Goal: Task Accomplishment & Management: Manage account settings

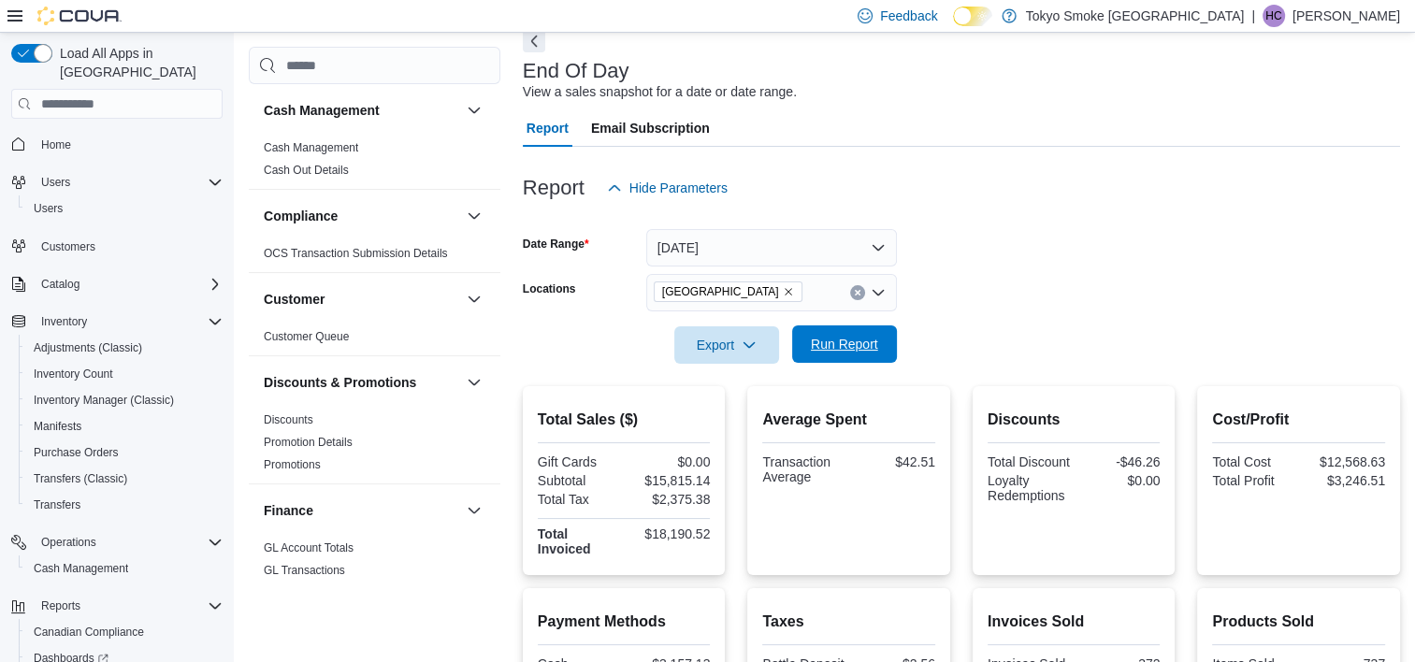
scroll to position [93, 0]
click at [855, 348] on span "Run Report" at bounding box center [844, 344] width 67 height 19
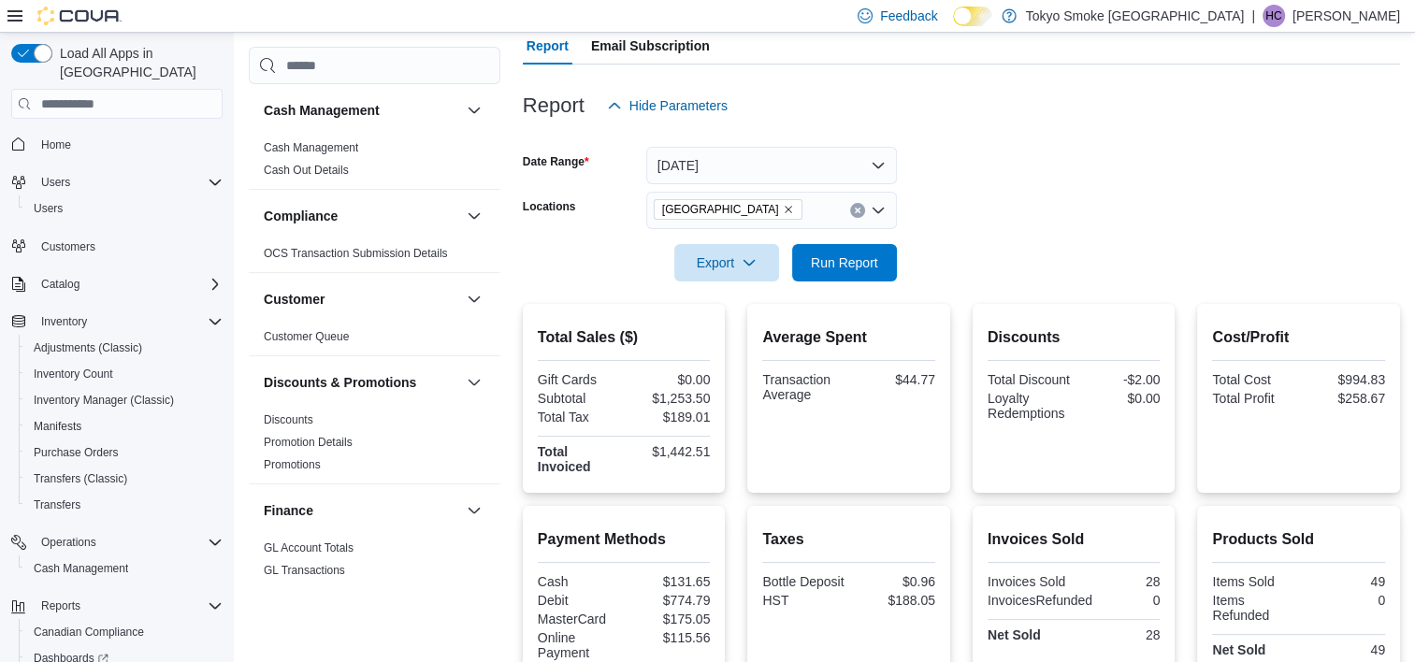
scroll to position [1, 0]
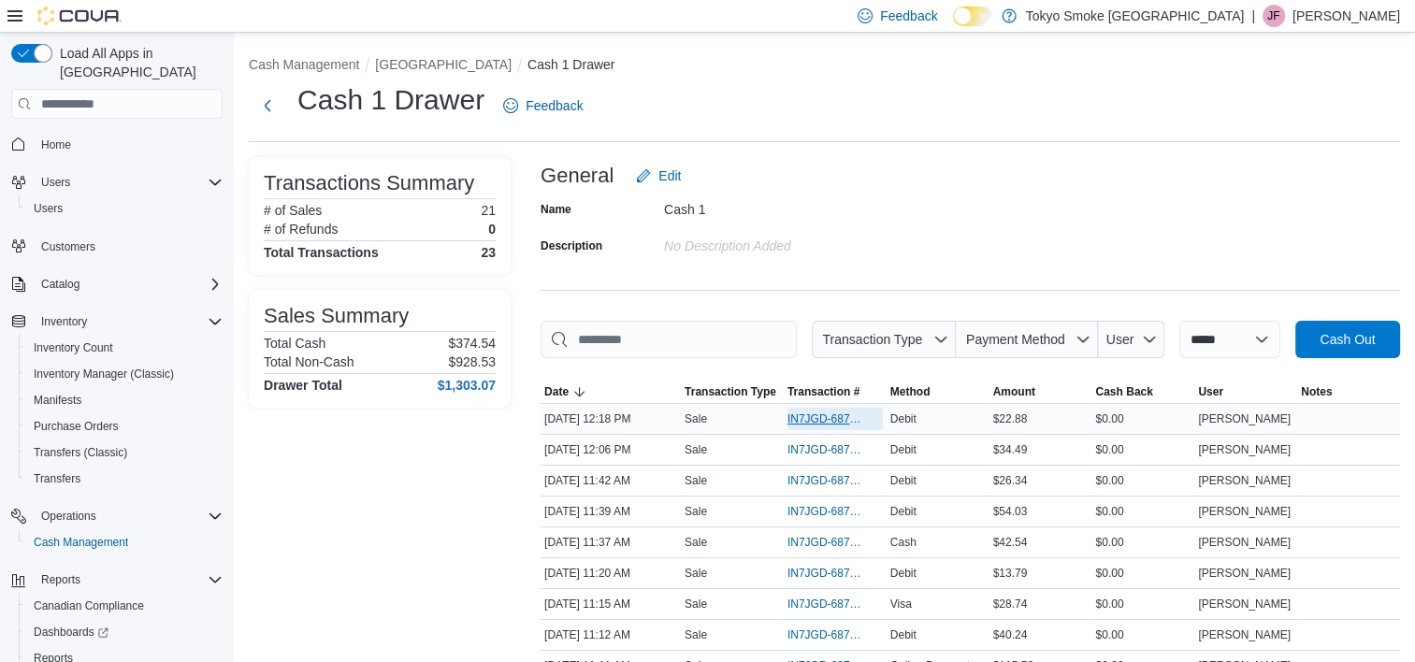
click at [830, 416] on span "IN7JGD-6876573" at bounding box center [825, 418] width 77 height 15
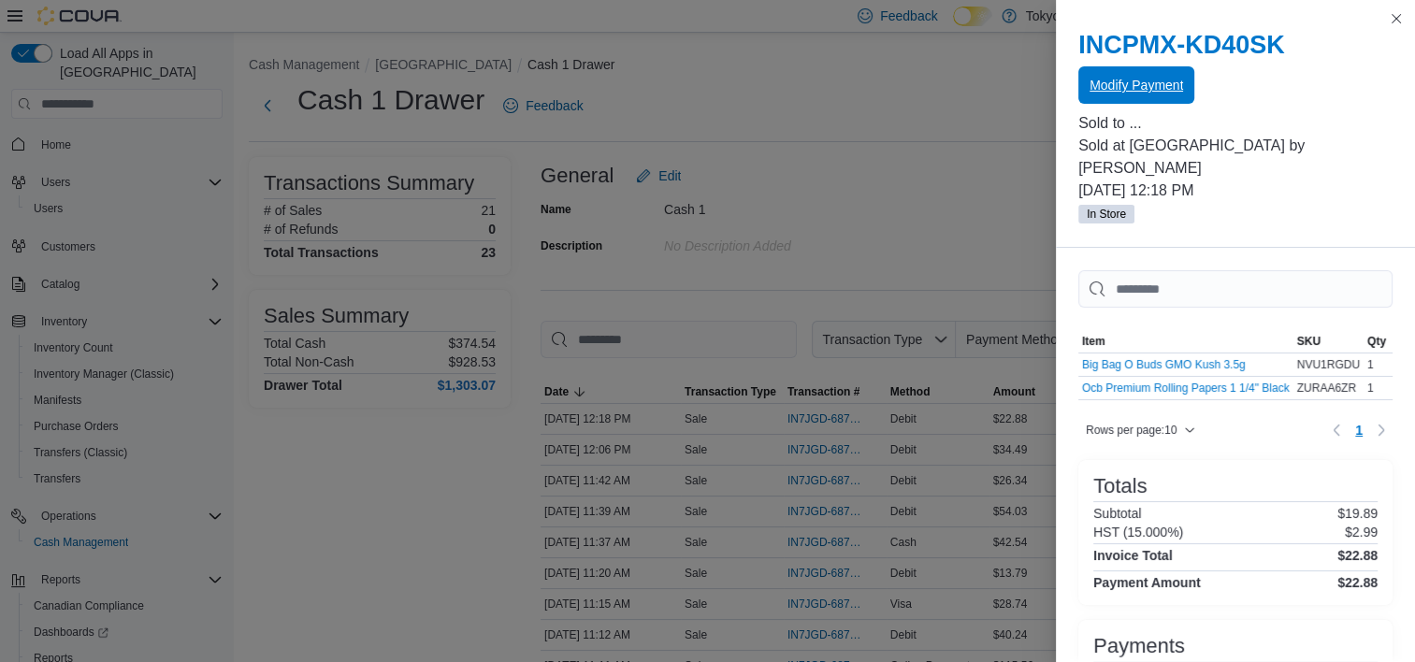
click at [1124, 79] on span "Modify Payment" at bounding box center [1135, 85] width 93 height 19
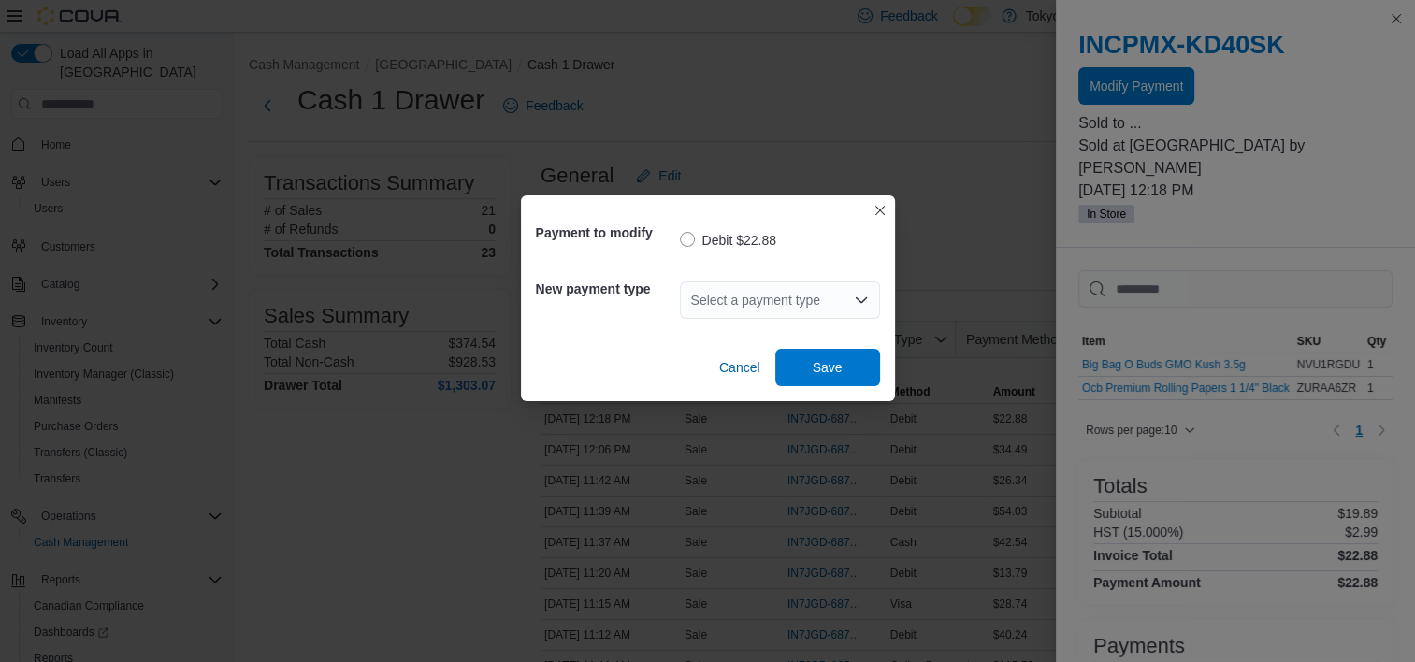
click at [749, 295] on div "Select a payment type" at bounding box center [780, 299] width 200 height 37
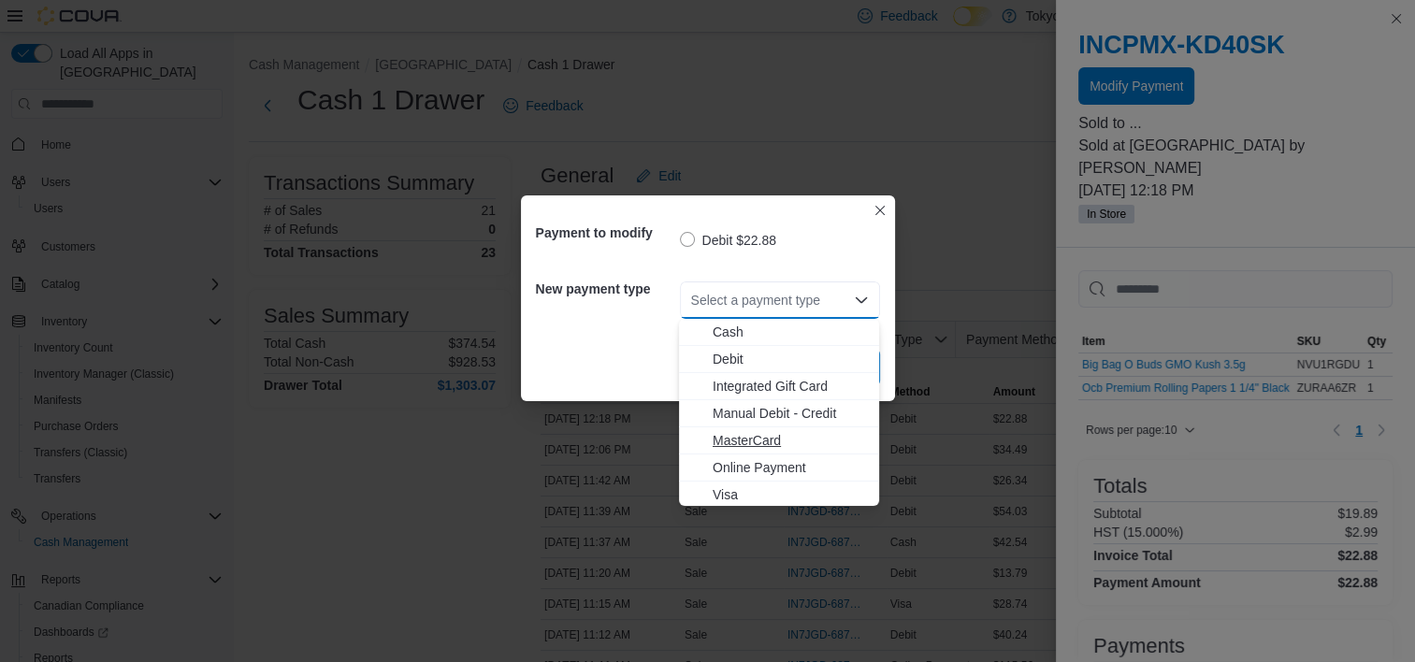
click at [745, 440] on span "MasterCard" at bounding box center [789, 440] width 155 height 19
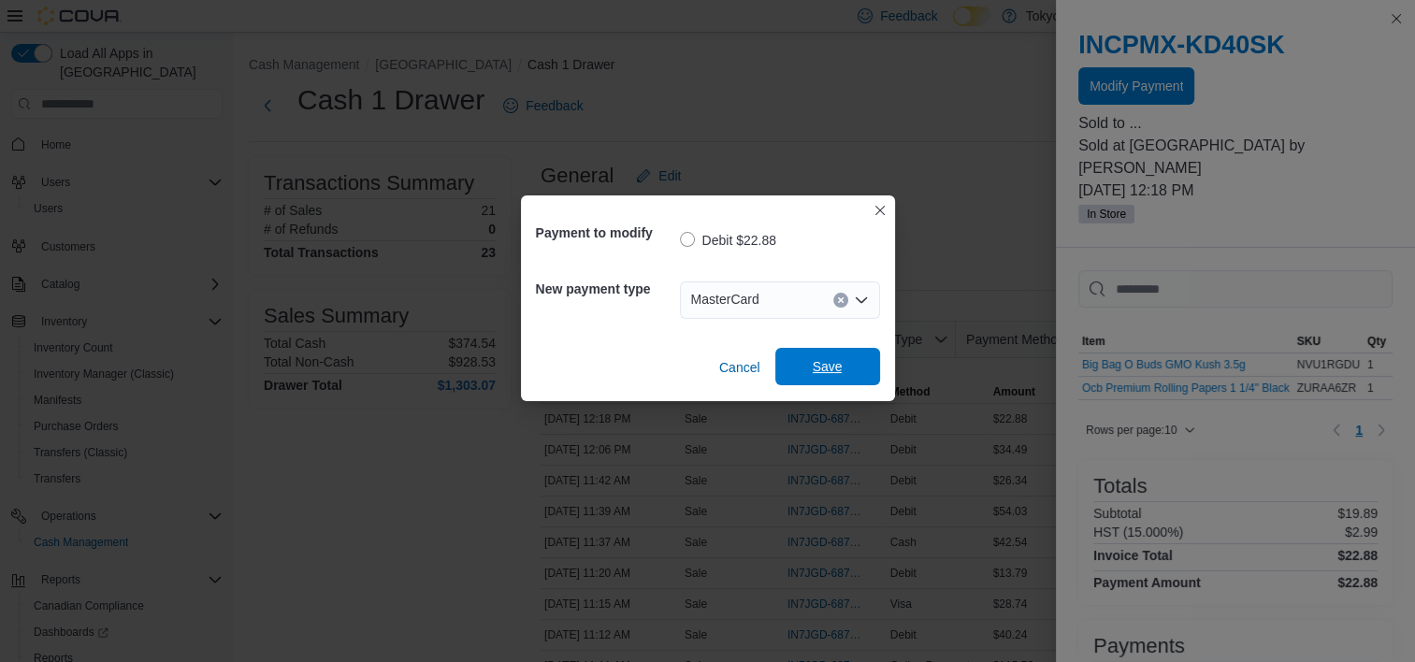
click at [844, 364] on span "Save" at bounding box center [827, 366] width 82 height 37
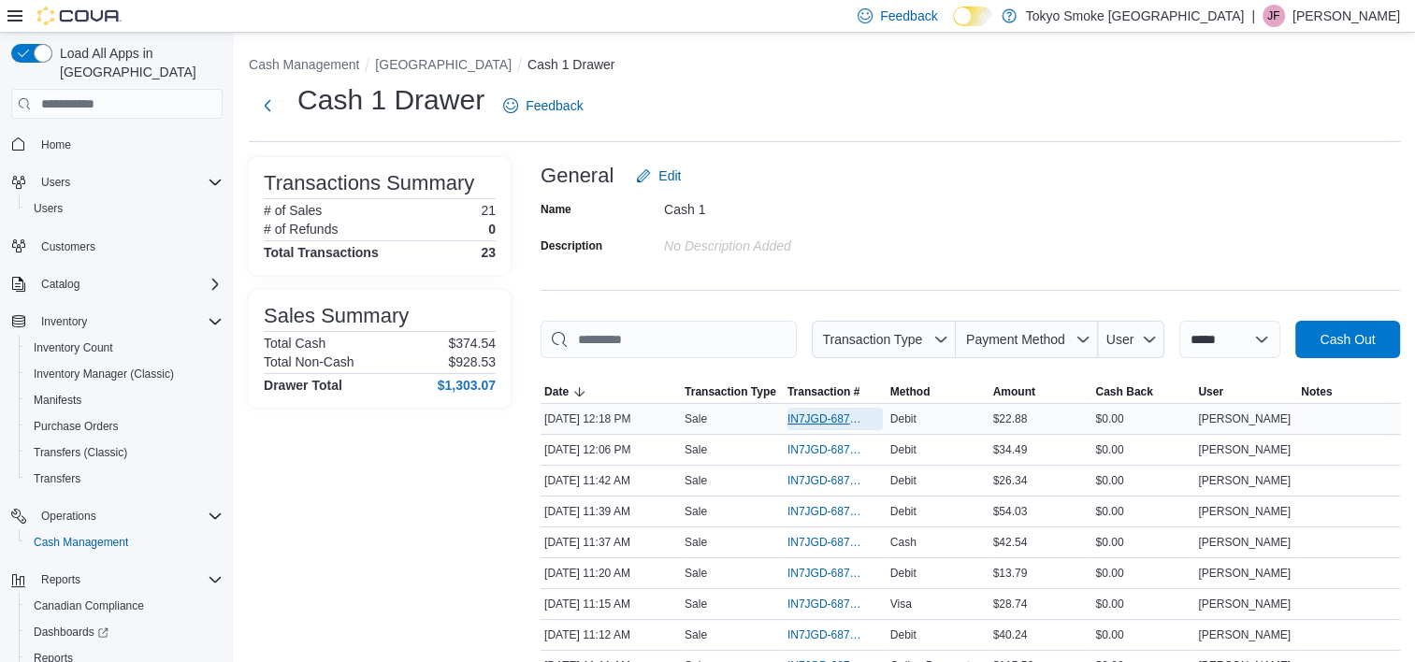
click at [849, 422] on span "IN7JGD-6876573" at bounding box center [825, 418] width 77 height 15
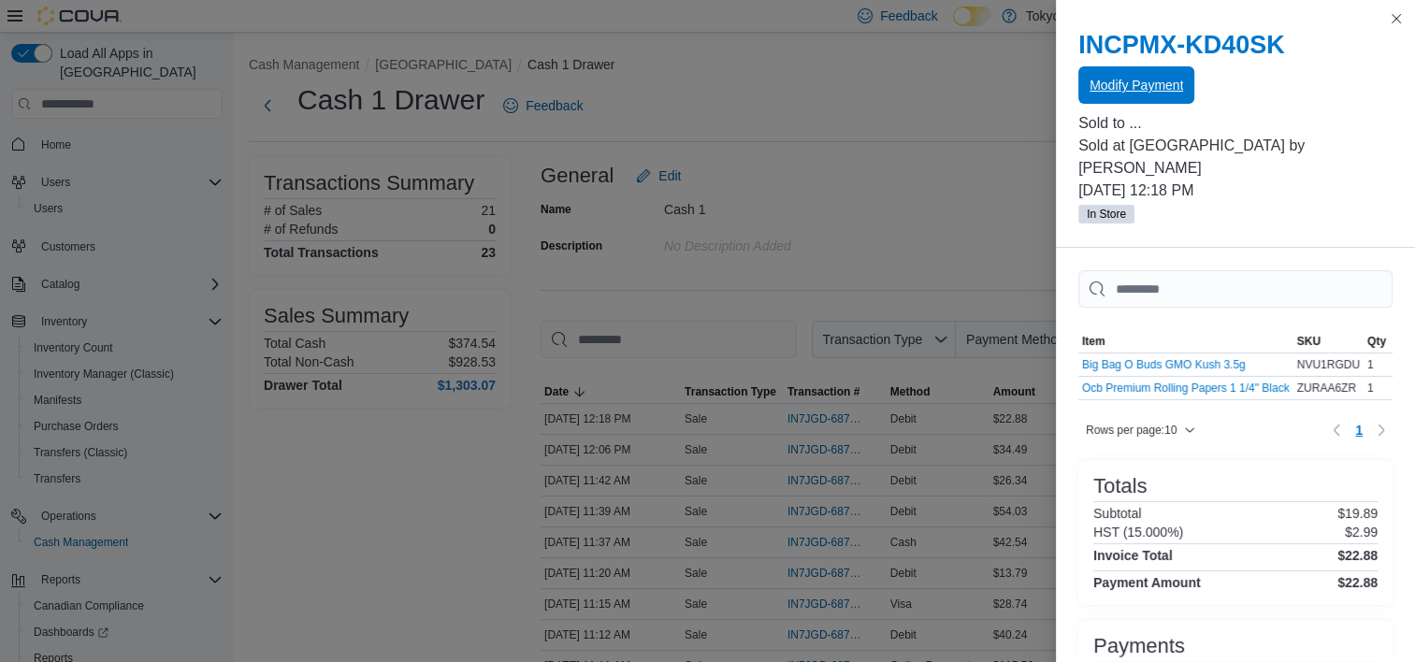
click at [1133, 93] on span "Modify Payment" at bounding box center [1135, 85] width 93 height 19
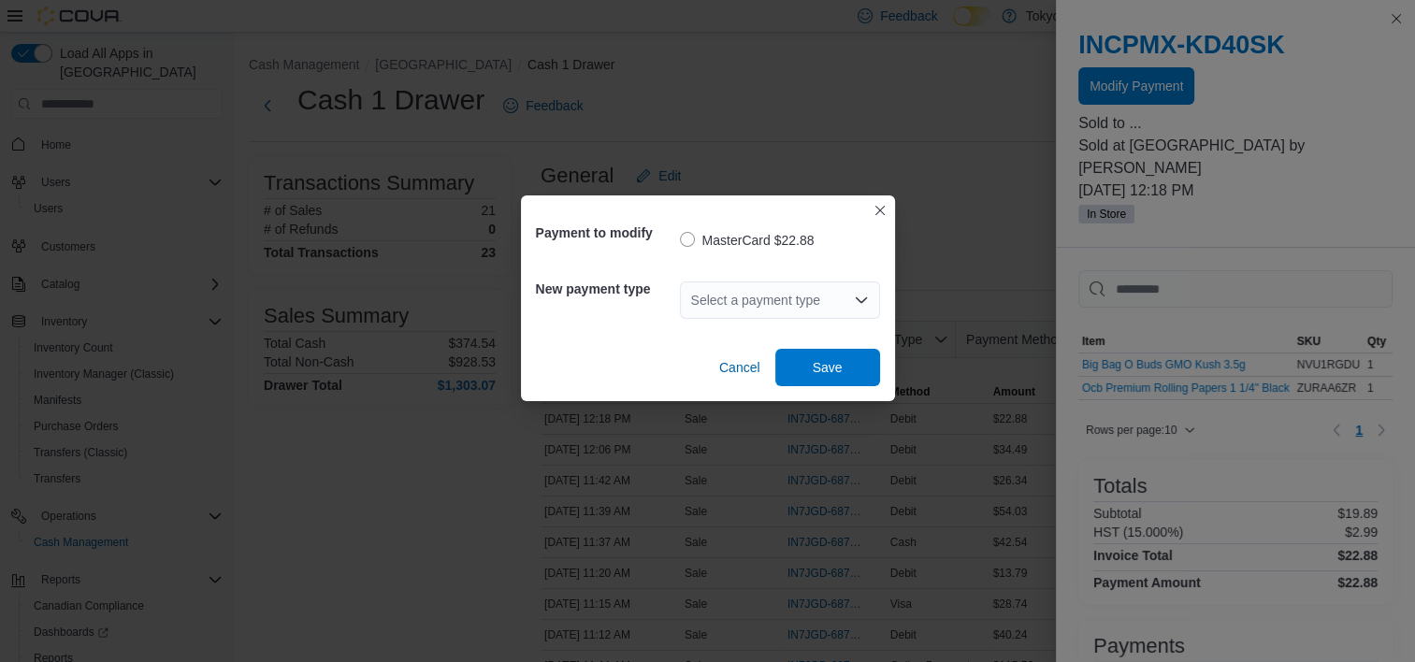
click at [821, 295] on div "Select a payment type" at bounding box center [780, 299] width 200 height 37
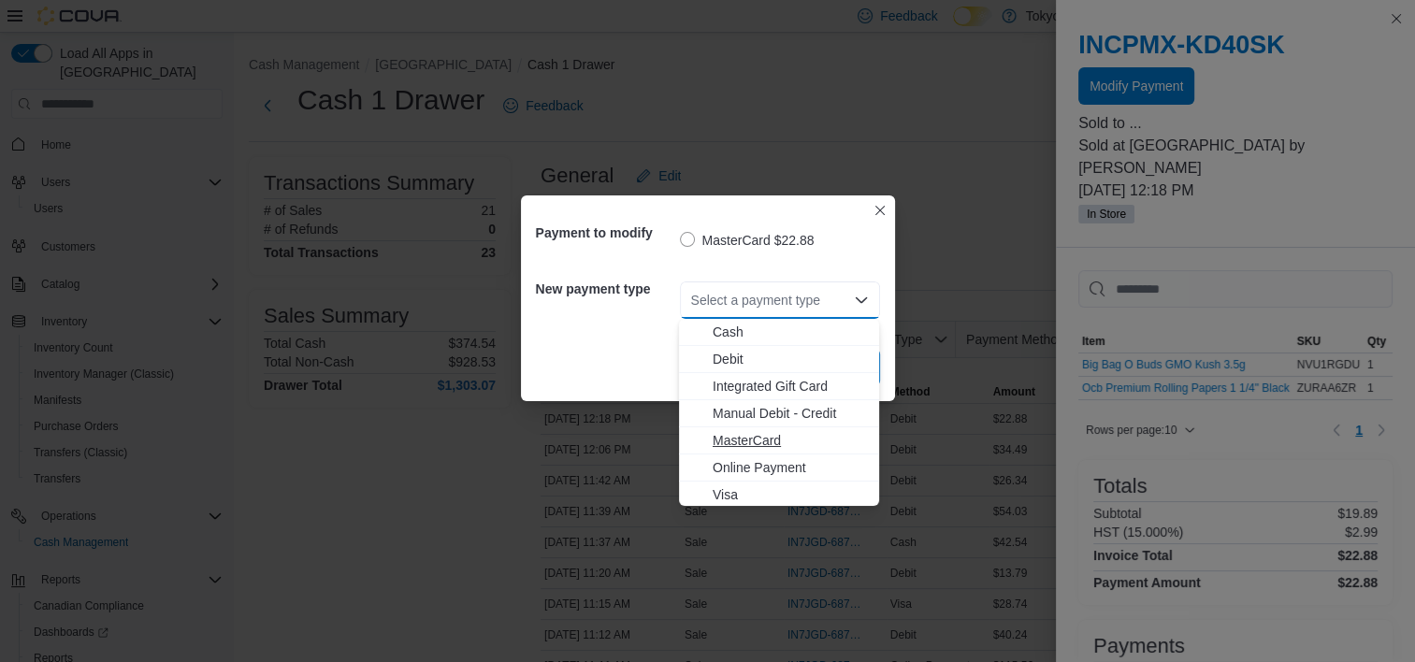
click at [767, 438] on span "MasterCard" at bounding box center [789, 440] width 155 height 19
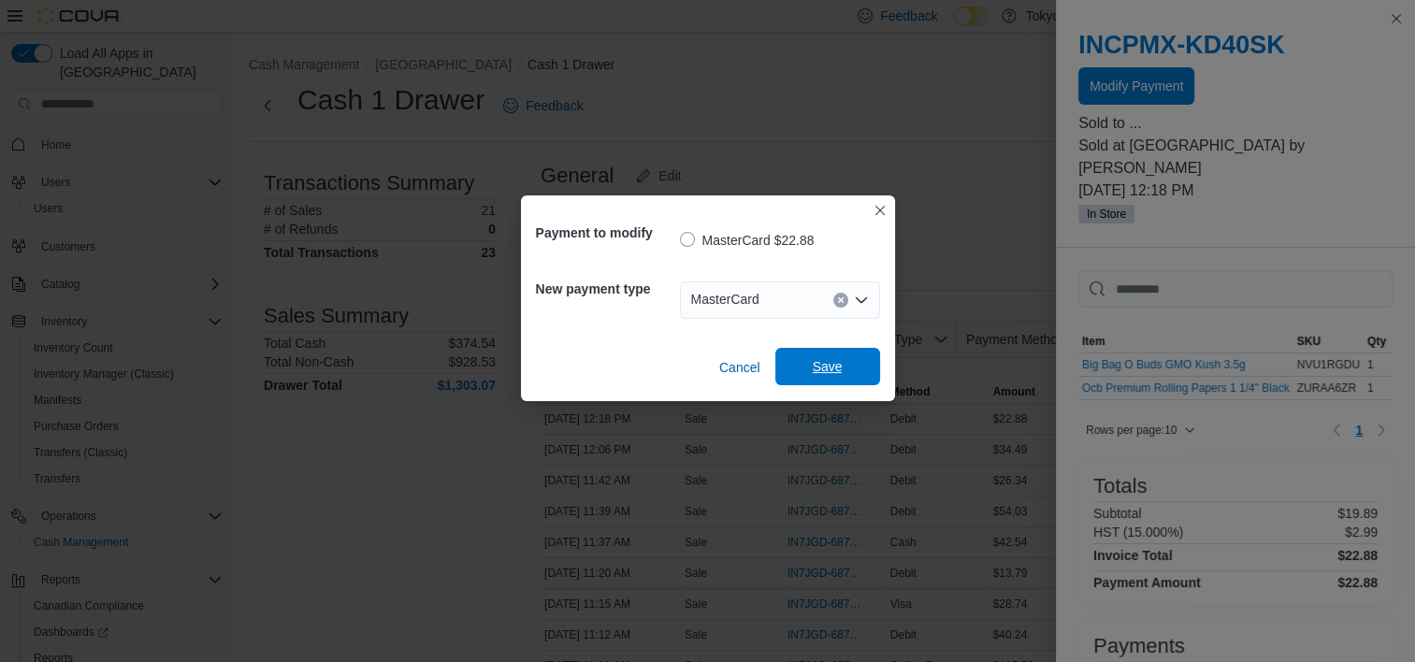
click at [830, 355] on span "Save" at bounding box center [827, 366] width 82 height 37
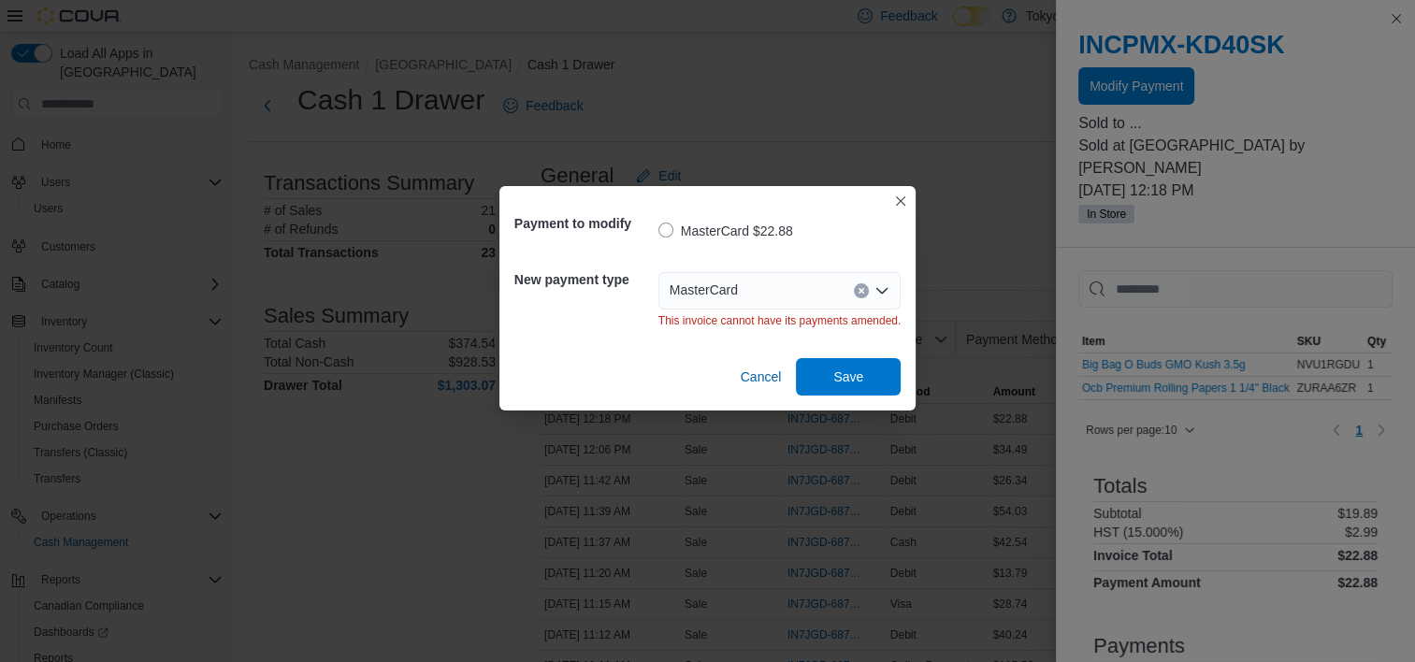
click at [966, 148] on div "Payment to modify MasterCard $22.88 New payment type MasterCard This invoice ca…" at bounding box center [707, 331] width 1415 height 662
click at [900, 197] on button "Closes this modal window" at bounding box center [900, 200] width 22 height 22
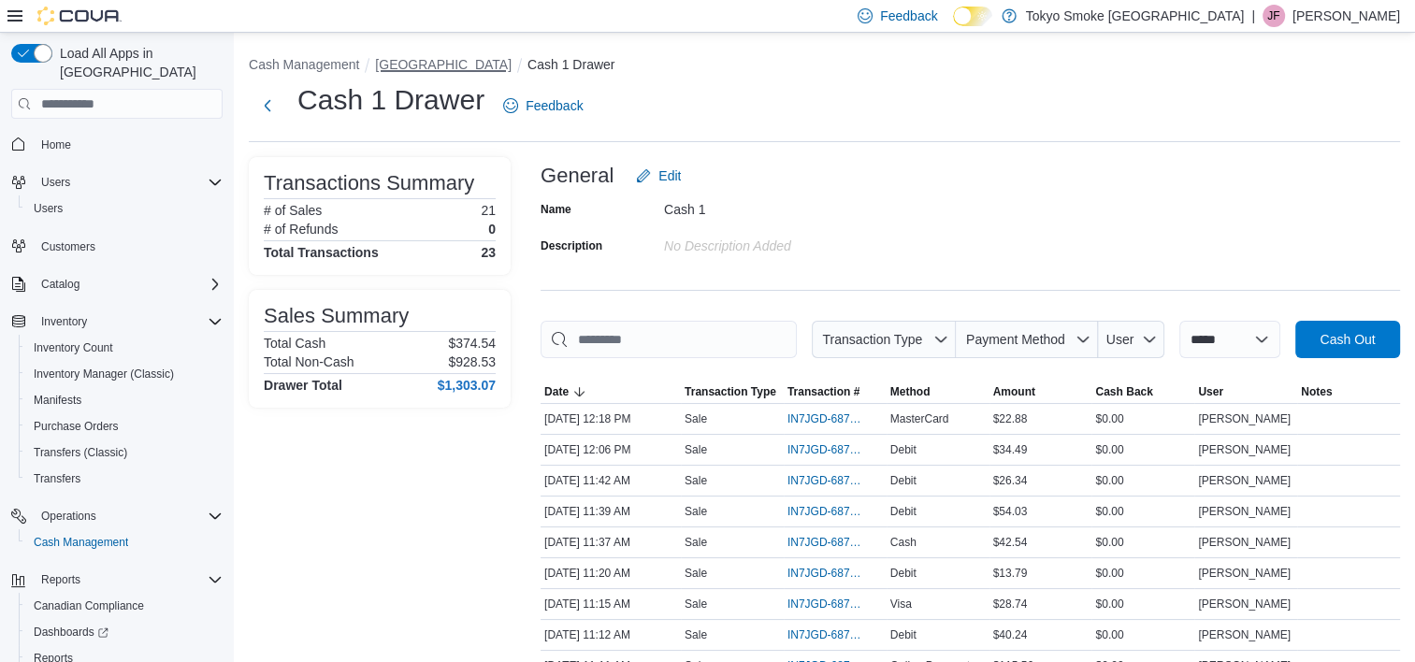
click at [449, 57] on button "[GEOGRAPHIC_DATA]" at bounding box center [443, 64] width 137 height 15
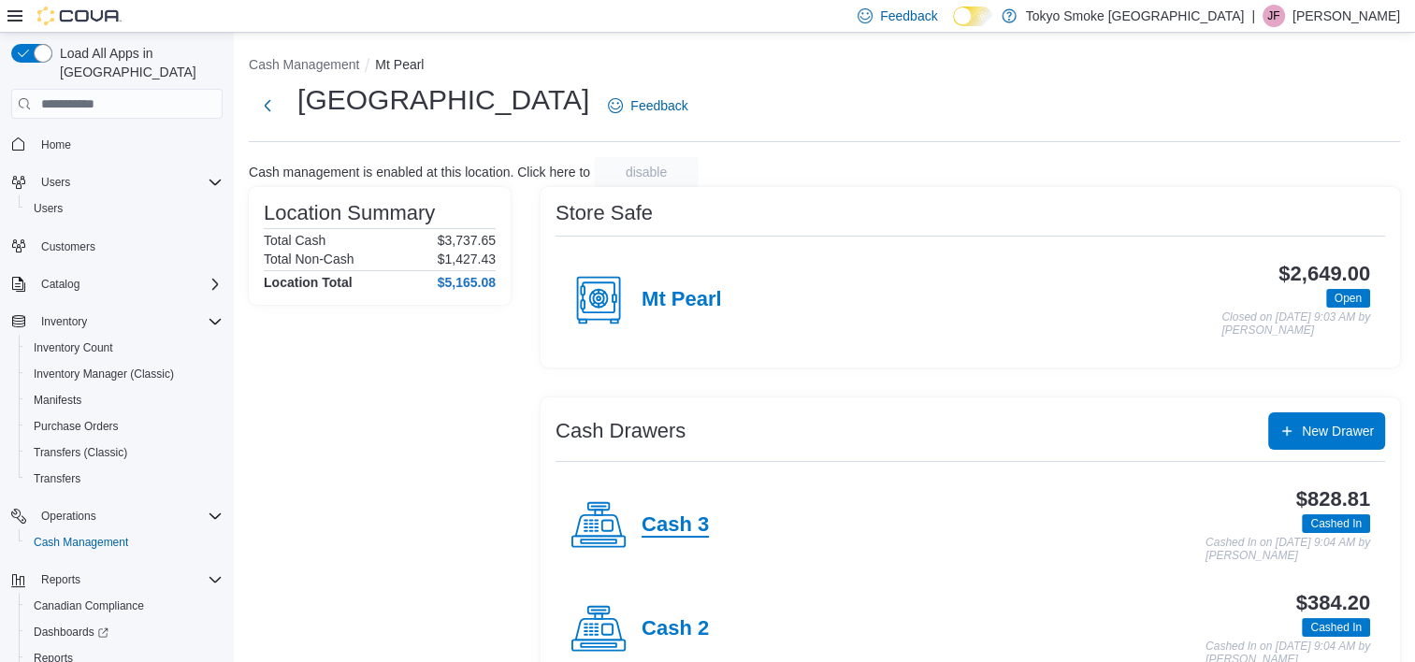
click at [683, 513] on h4 "Cash 3" at bounding box center [674, 525] width 67 height 24
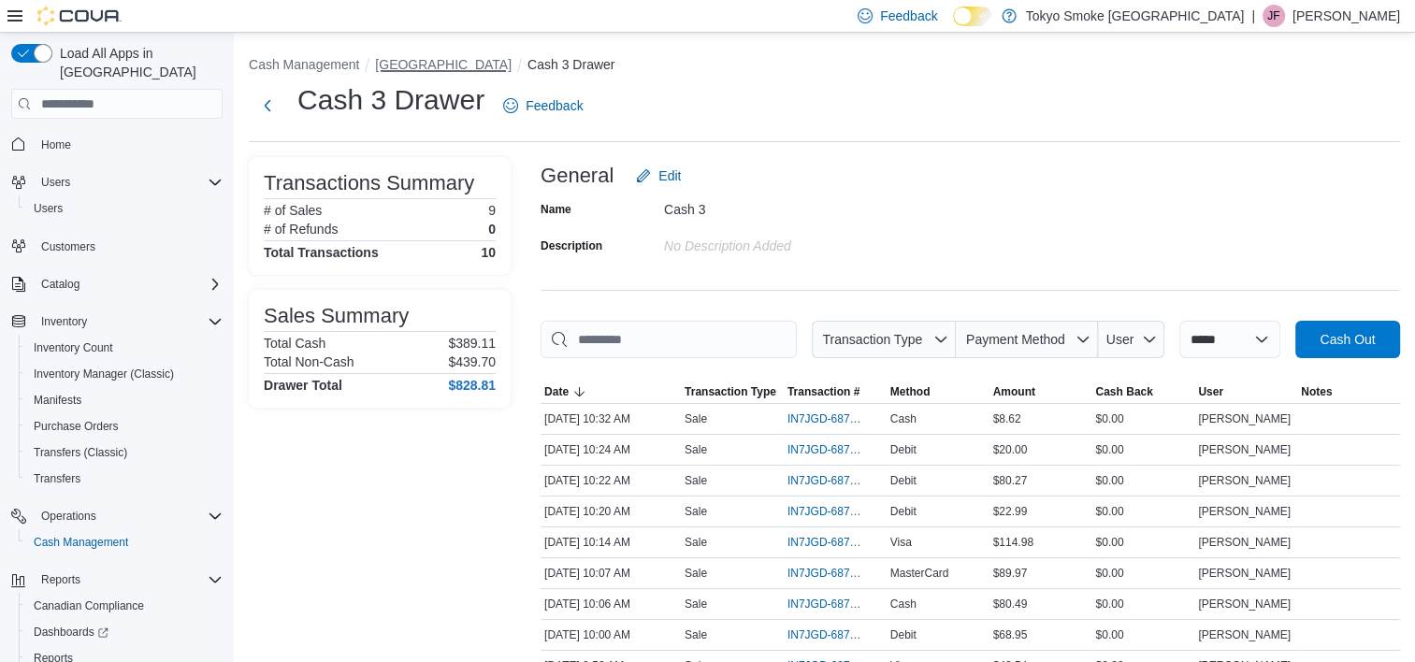
click at [474, 69] on button "[GEOGRAPHIC_DATA]" at bounding box center [443, 64] width 137 height 15
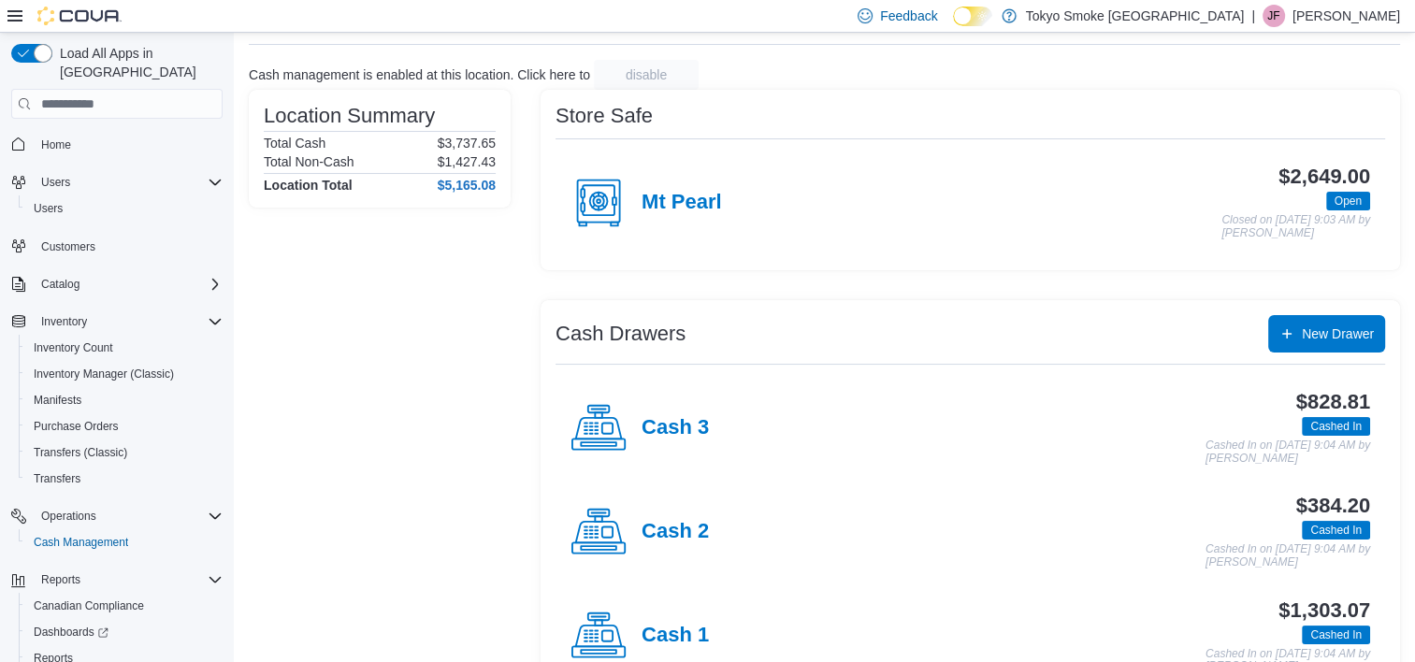
scroll to position [151, 0]
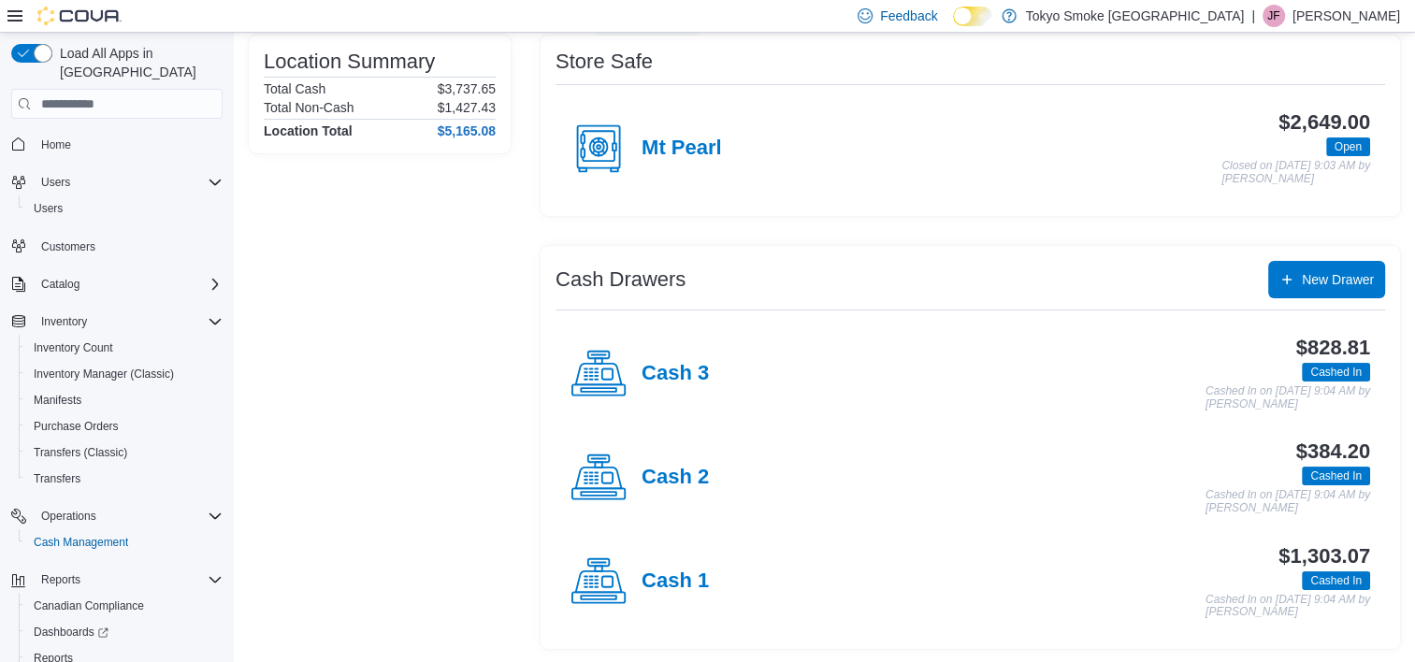
click at [702, 569] on h4 "Cash 1" at bounding box center [674, 581] width 67 height 24
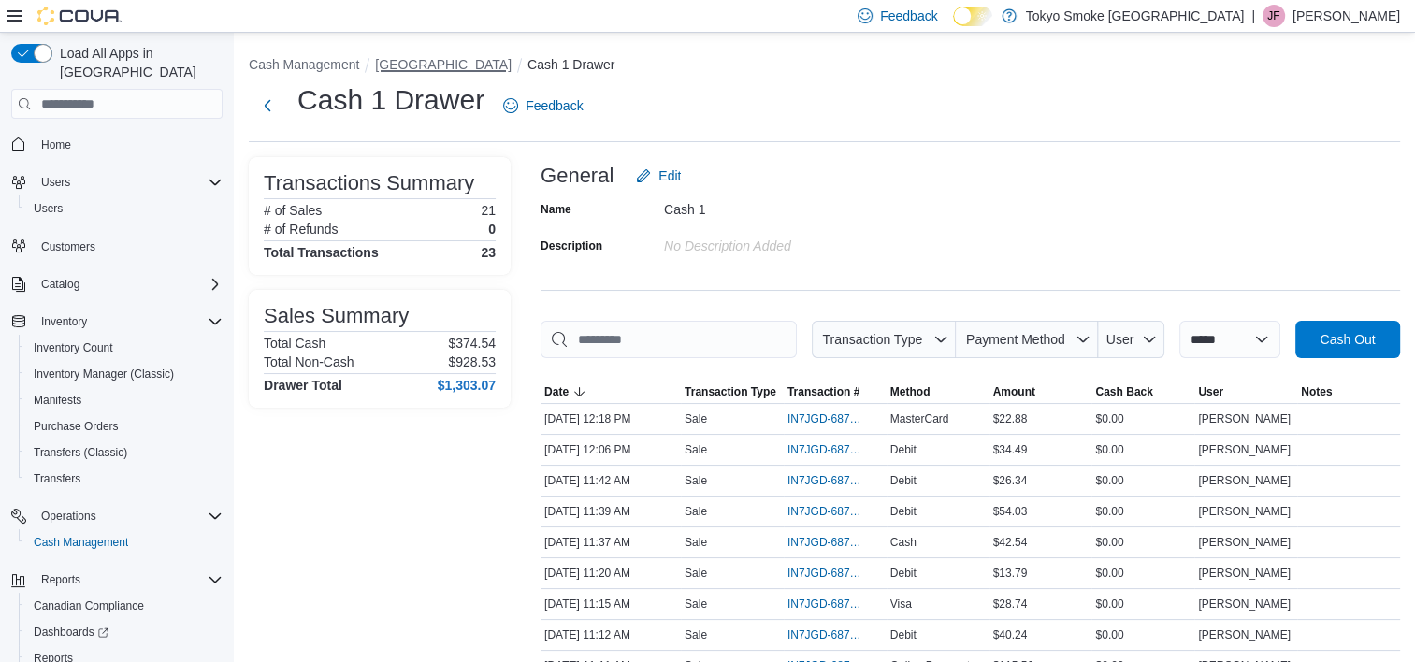
click at [423, 58] on button "[GEOGRAPHIC_DATA]" at bounding box center [443, 64] width 137 height 15
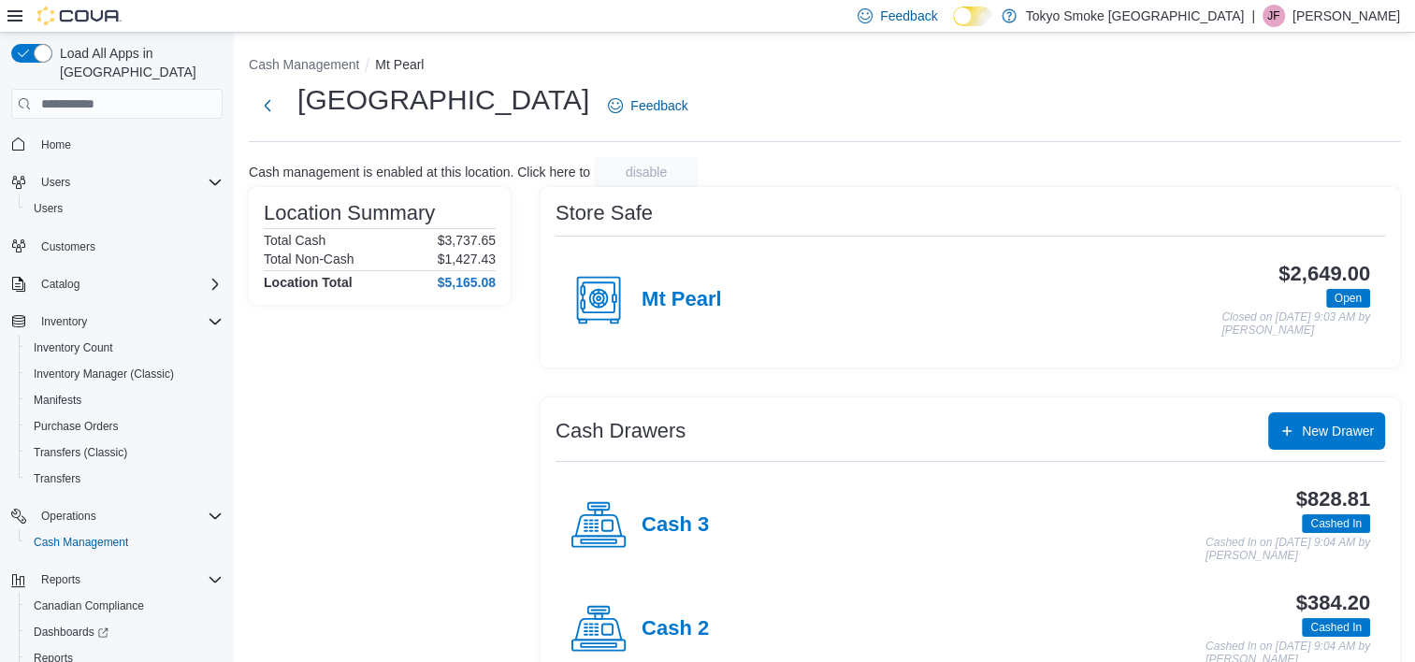
click at [692, 636] on h4 "Cash 2" at bounding box center [674, 629] width 67 height 24
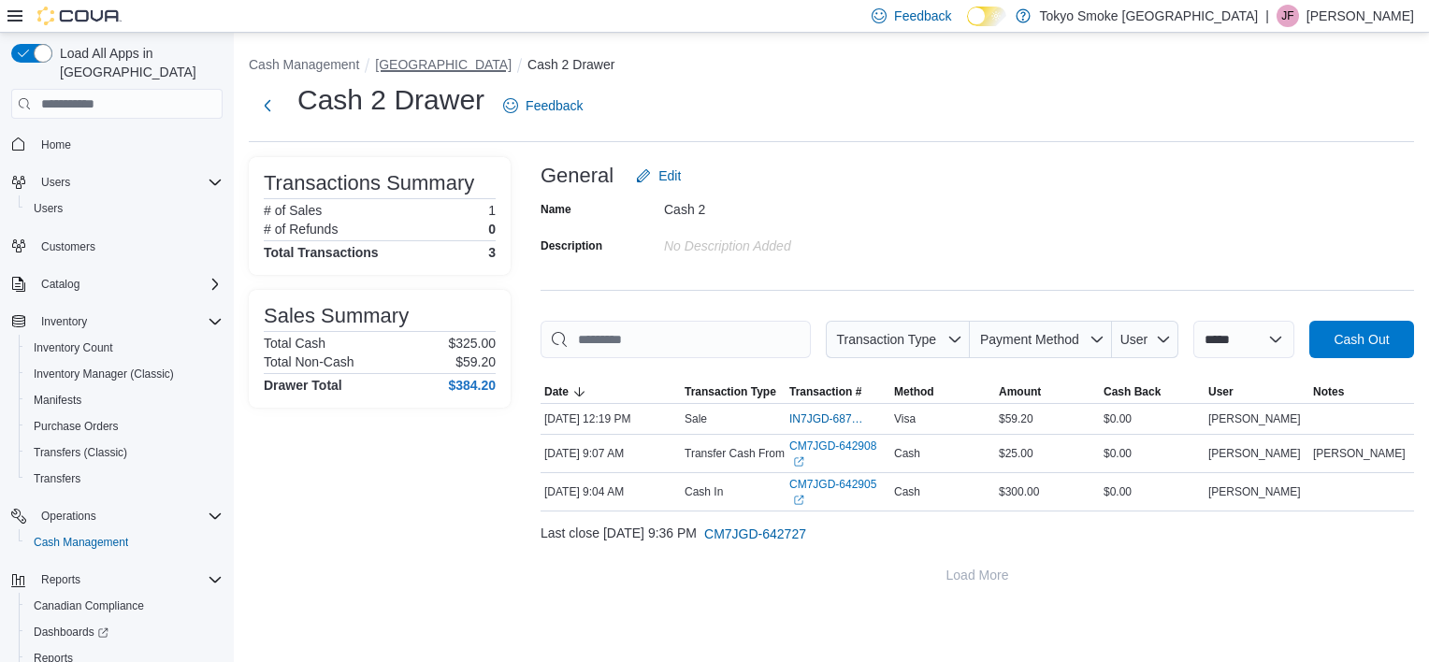
click at [490, 57] on button "[GEOGRAPHIC_DATA]" at bounding box center [443, 64] width 137 height 15
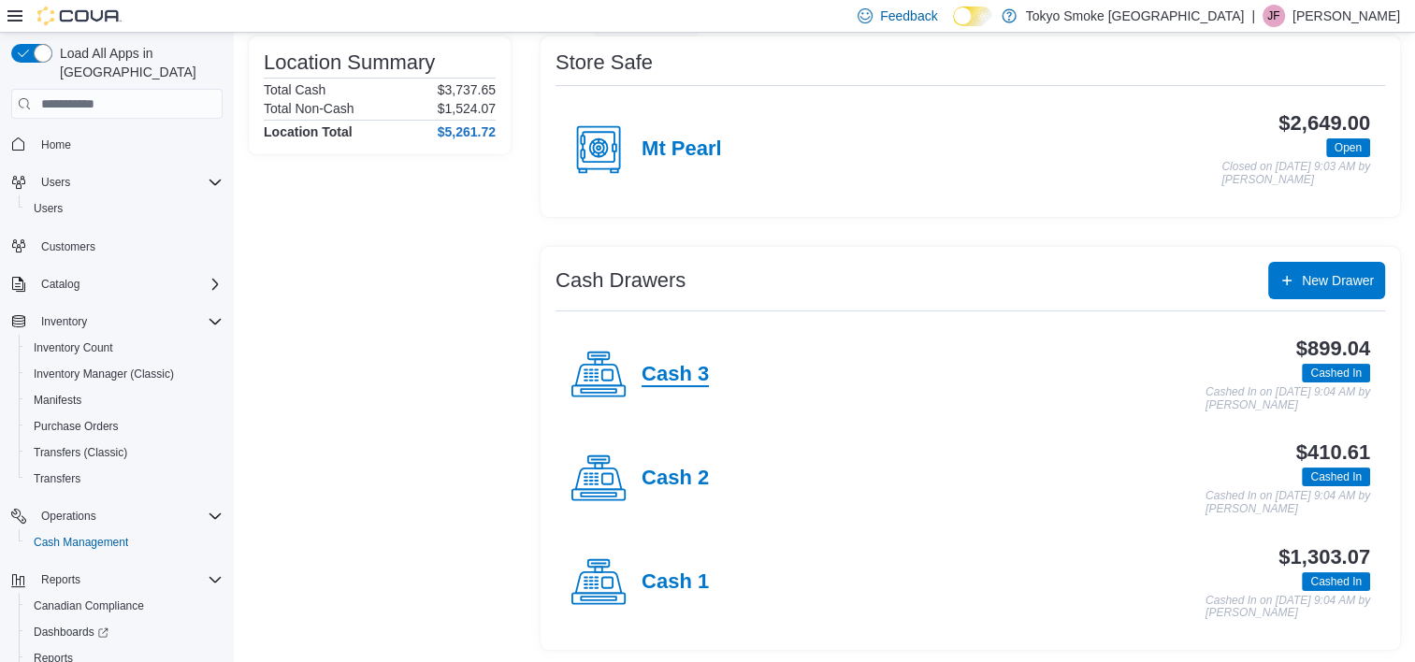
scroll to position [151, 0]
click at [687, 362] on h4 "Cash 3" at bounding box center [674, 374] width 67 height 24
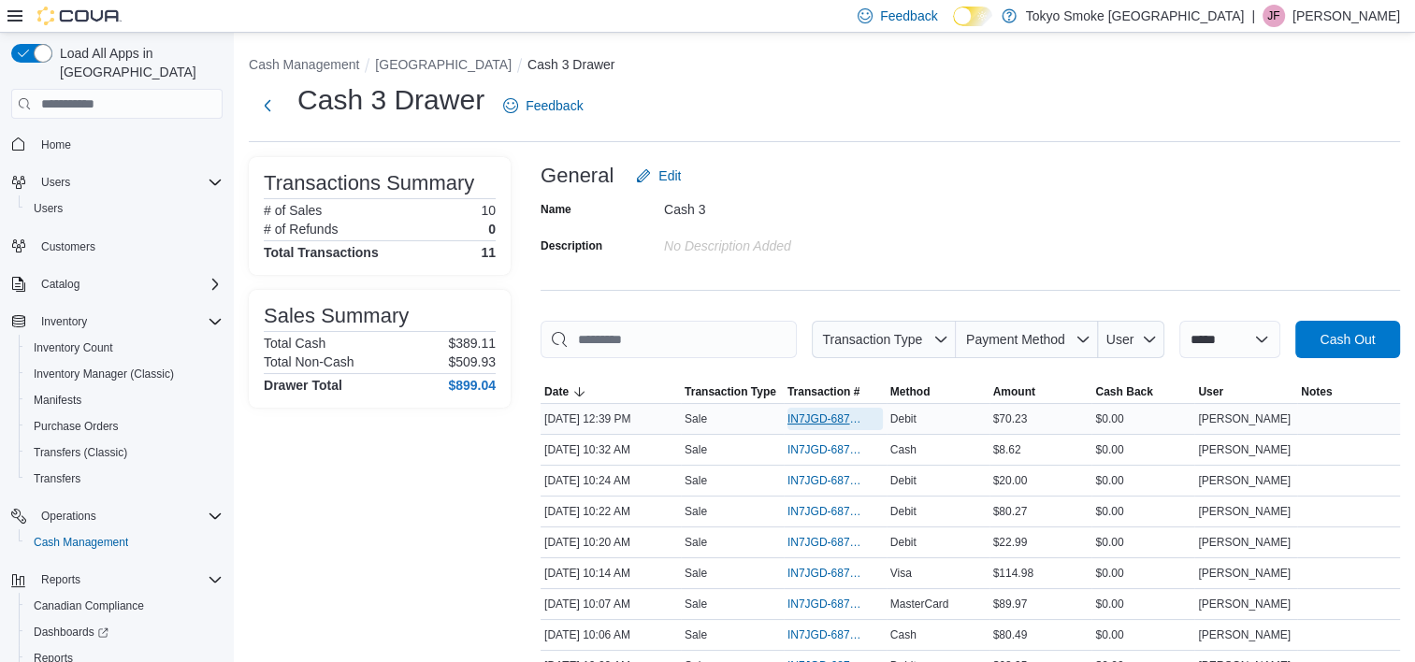
click at [819, 417] on span "IN7JGD-6876636" at bounding box center [825, 418] width 77 height 15
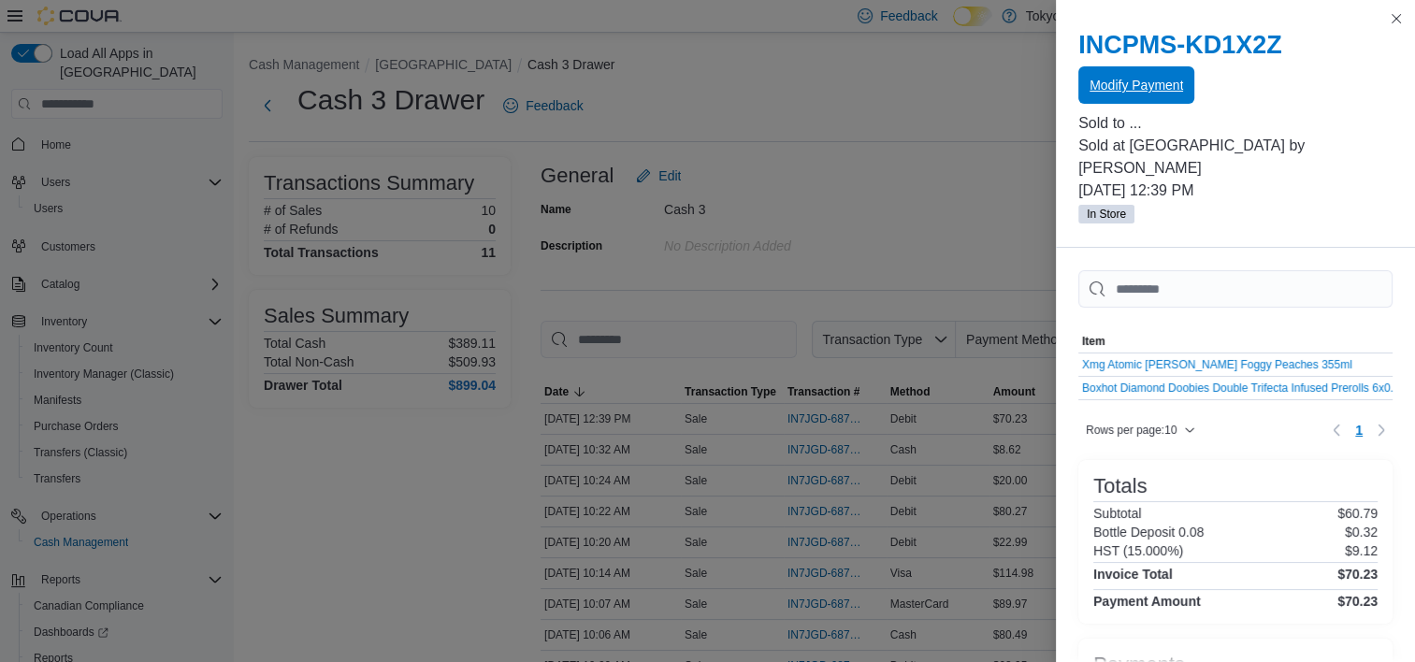
click at [1168, 86] on span "Modify Payment" at bounding box center [1135, 85] width 93 height 19
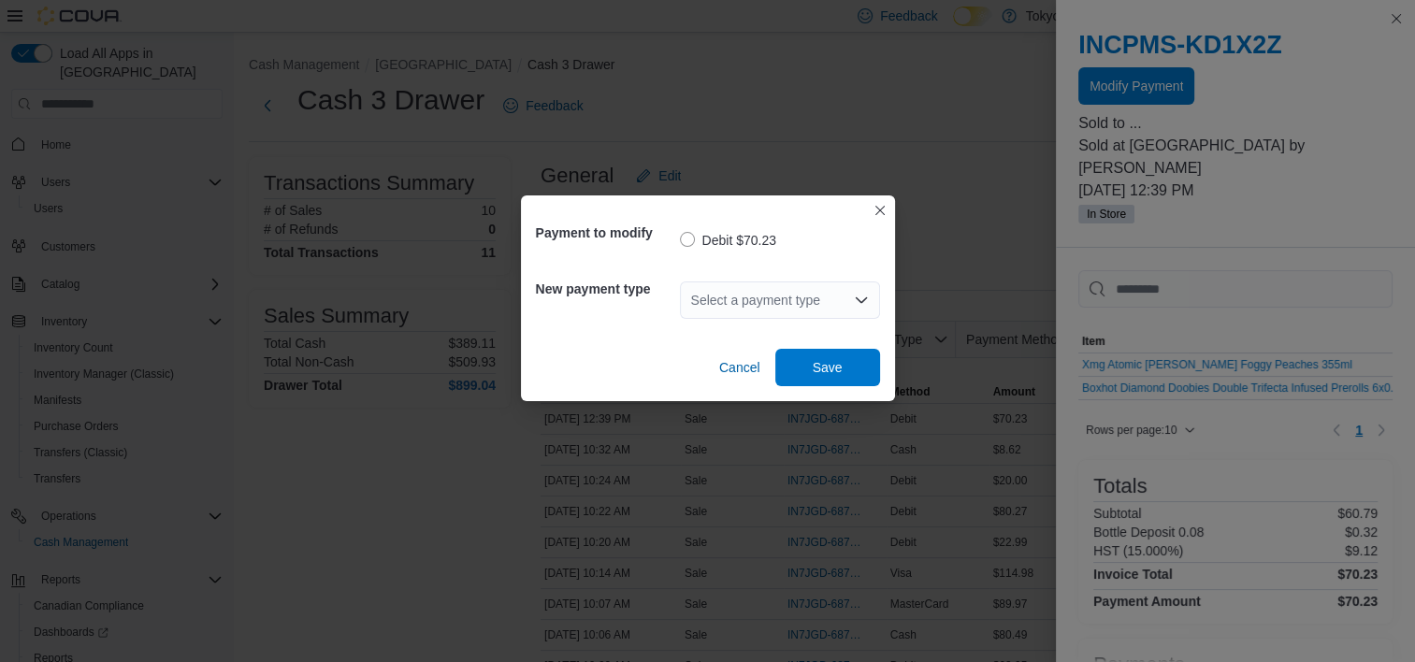
click at [794, 296] on div "Select a payment type" at bounding box center [780, 299] width 200 height 37
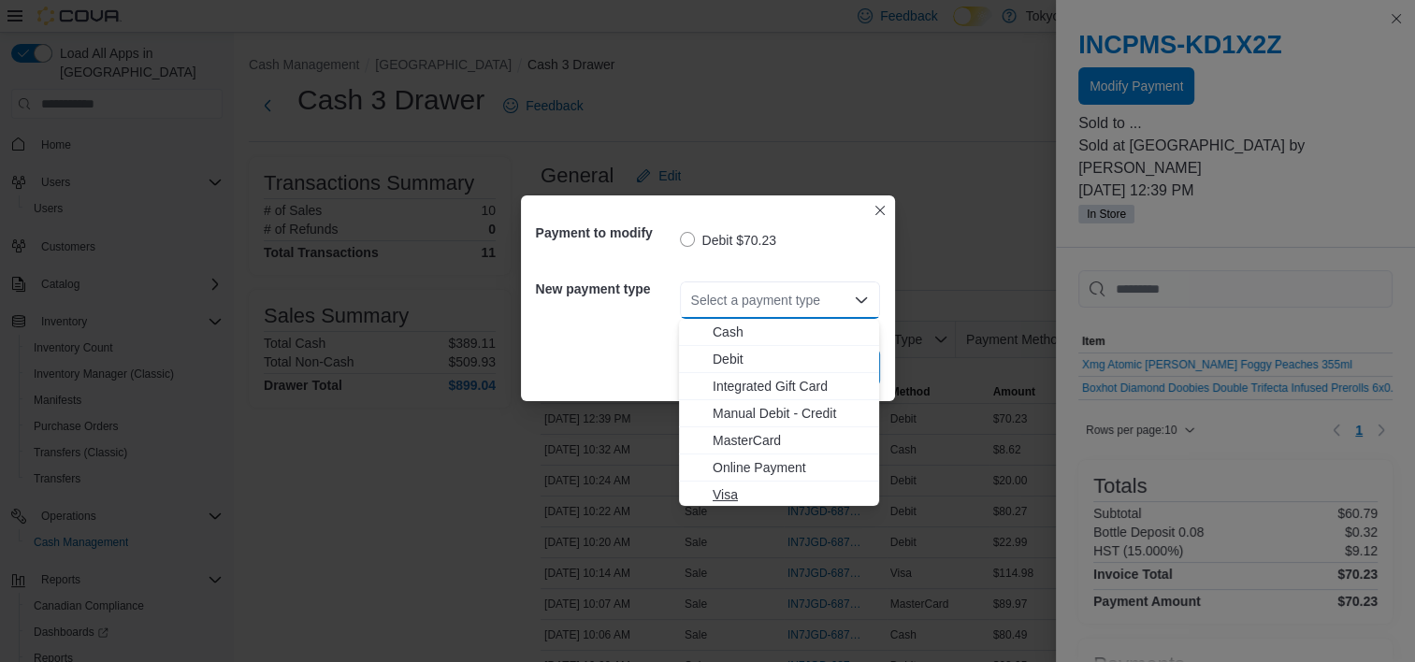
click at [749, 493] on span "Visa" at bounding box center [789, 494] width 155 height 19
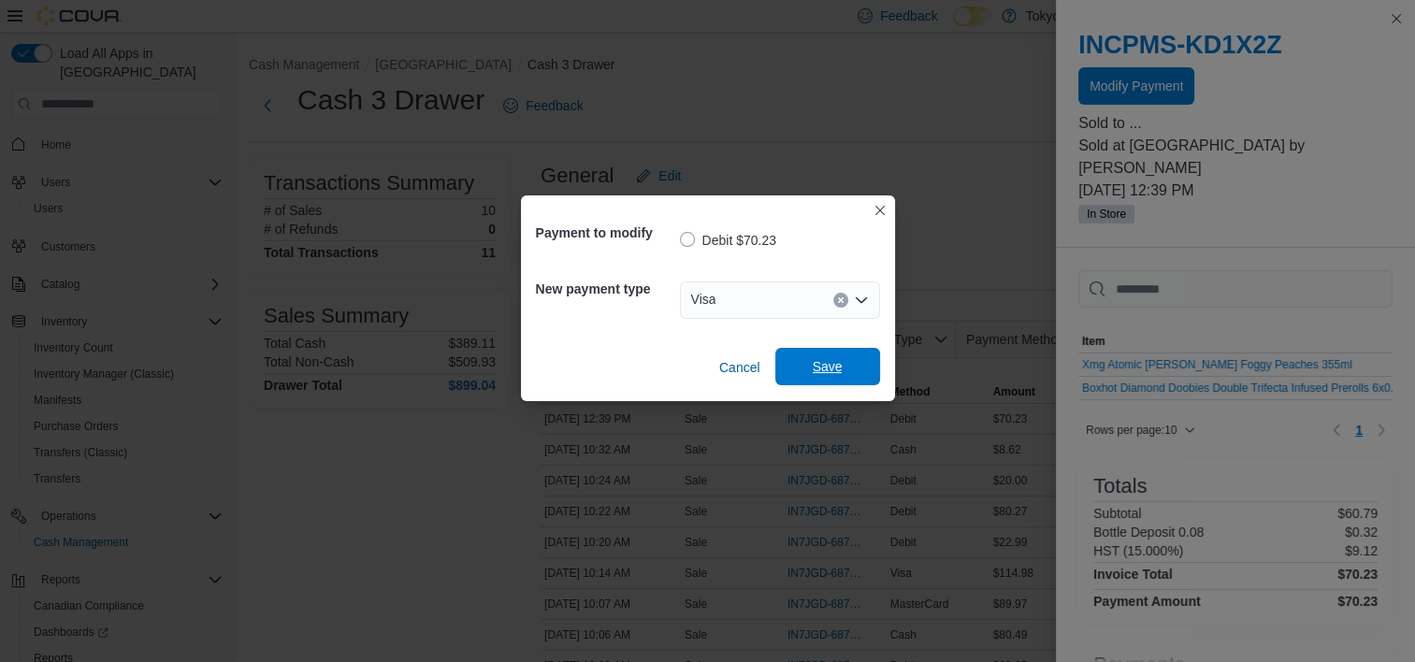
click at [859, 370] on span "Save" at bounding box center [827, 366] width 82 height 37
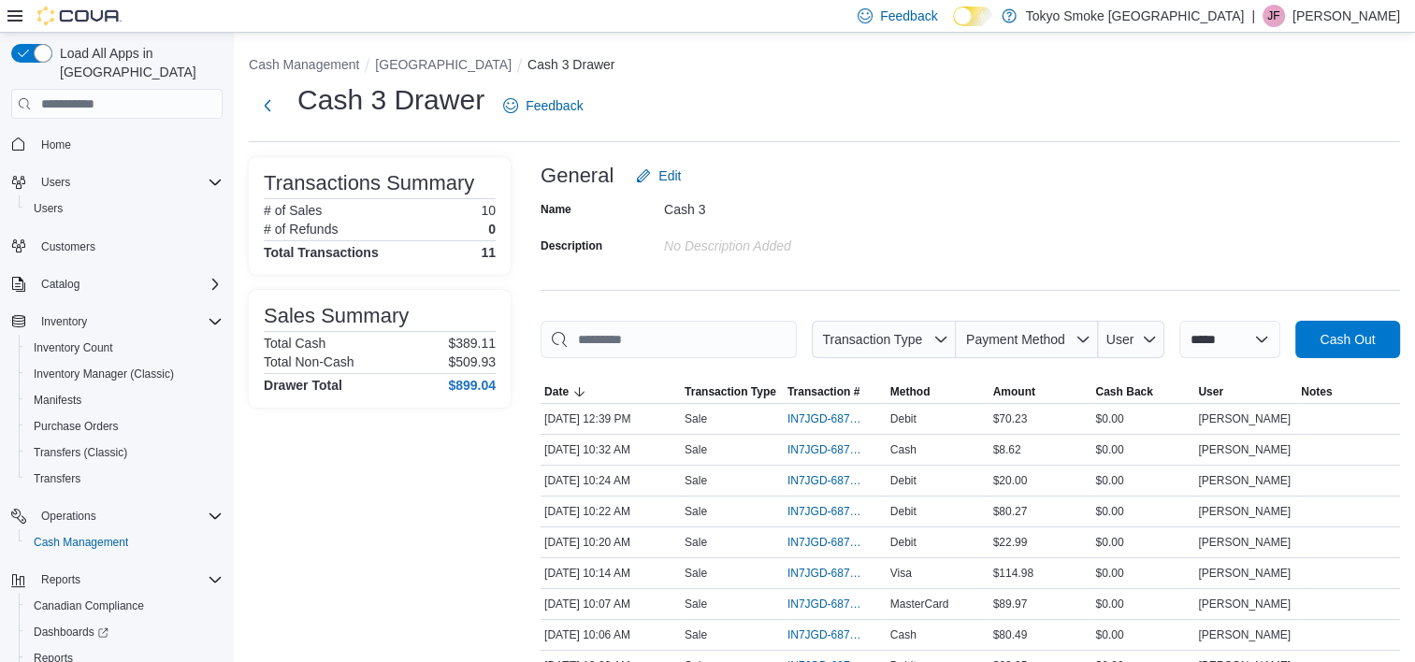
click at [899, 152] on div "**********" at bounding box center [824, 440] width 1181 height 815
click at [480, 74] on li "[GEOGRAPHIC_DATA]" at bounding box center [451, 64] width 152 height 19
click at [485, 52] on div "**********" at bounding box center [824, 440] width 1181 height 815
click at [487, 64] on button "[GEOGRAPHIC_DATA]" at bounding box center [443, 64] width 137 height 15
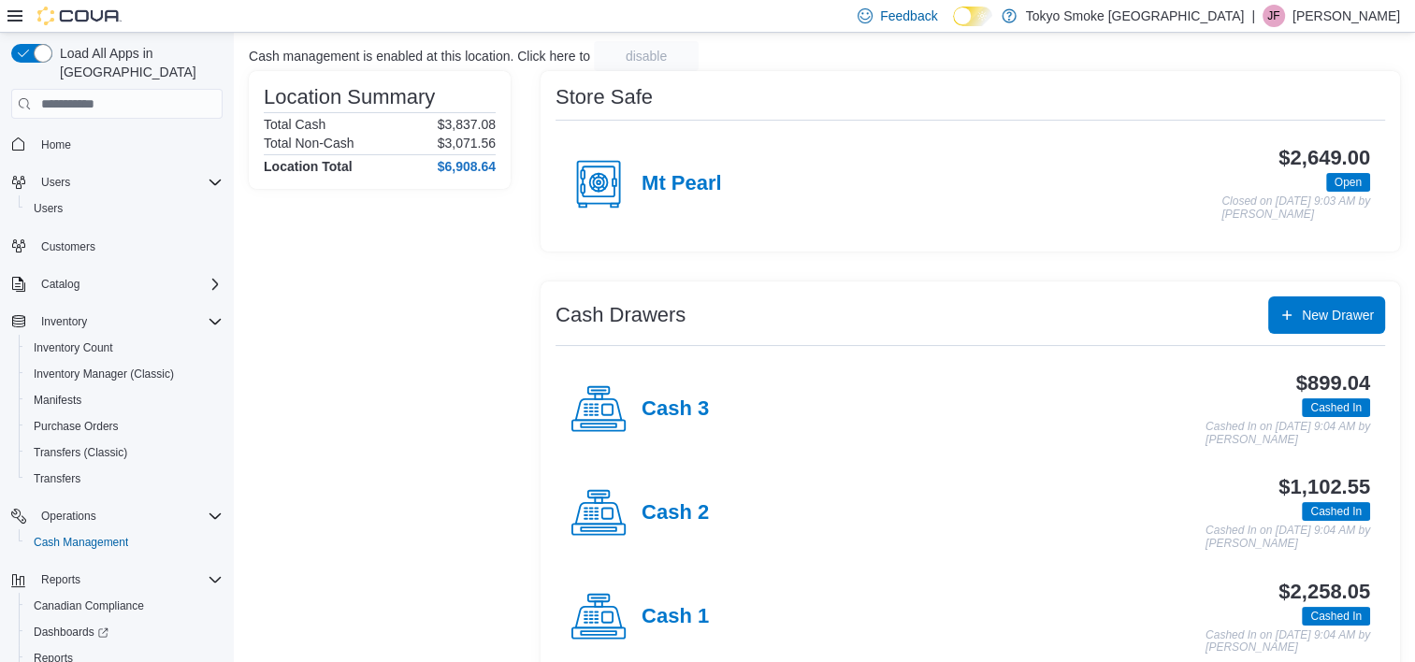
scroll to position [151, 0]
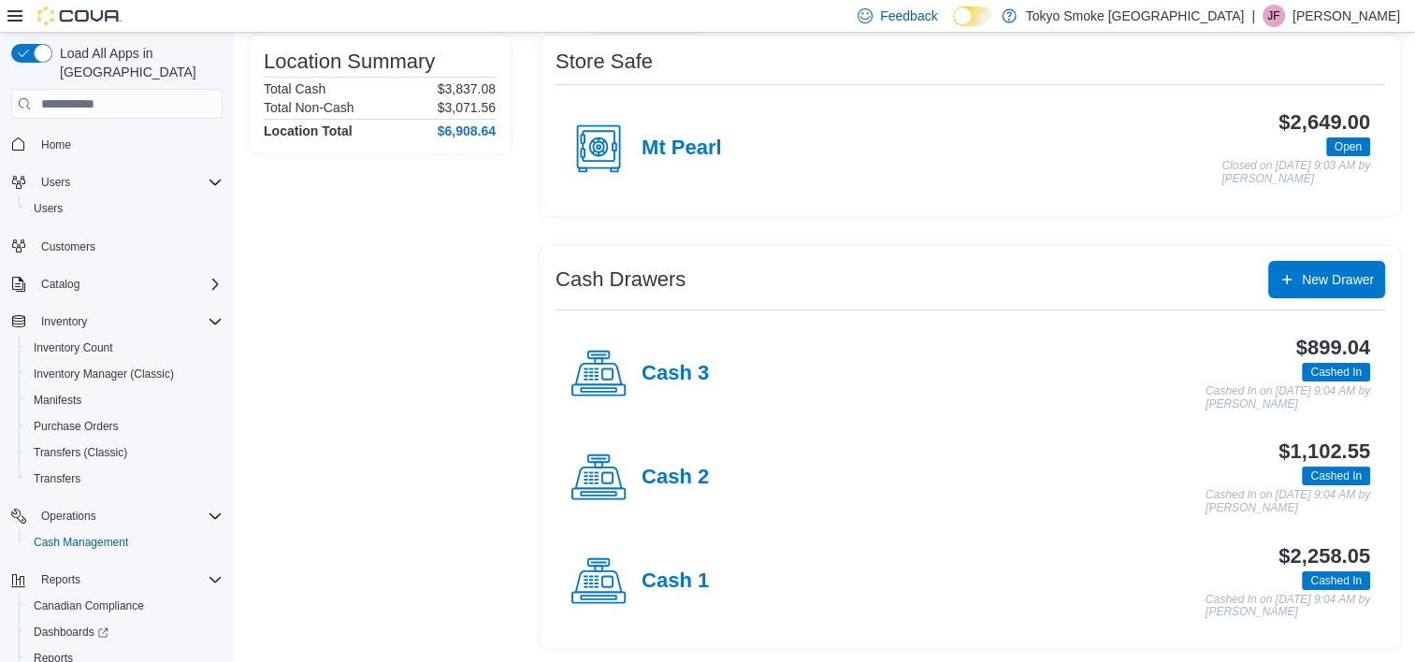
click at [677, 489] on div "Cash 2" at bounding box center [639, 478] width 138 height 56
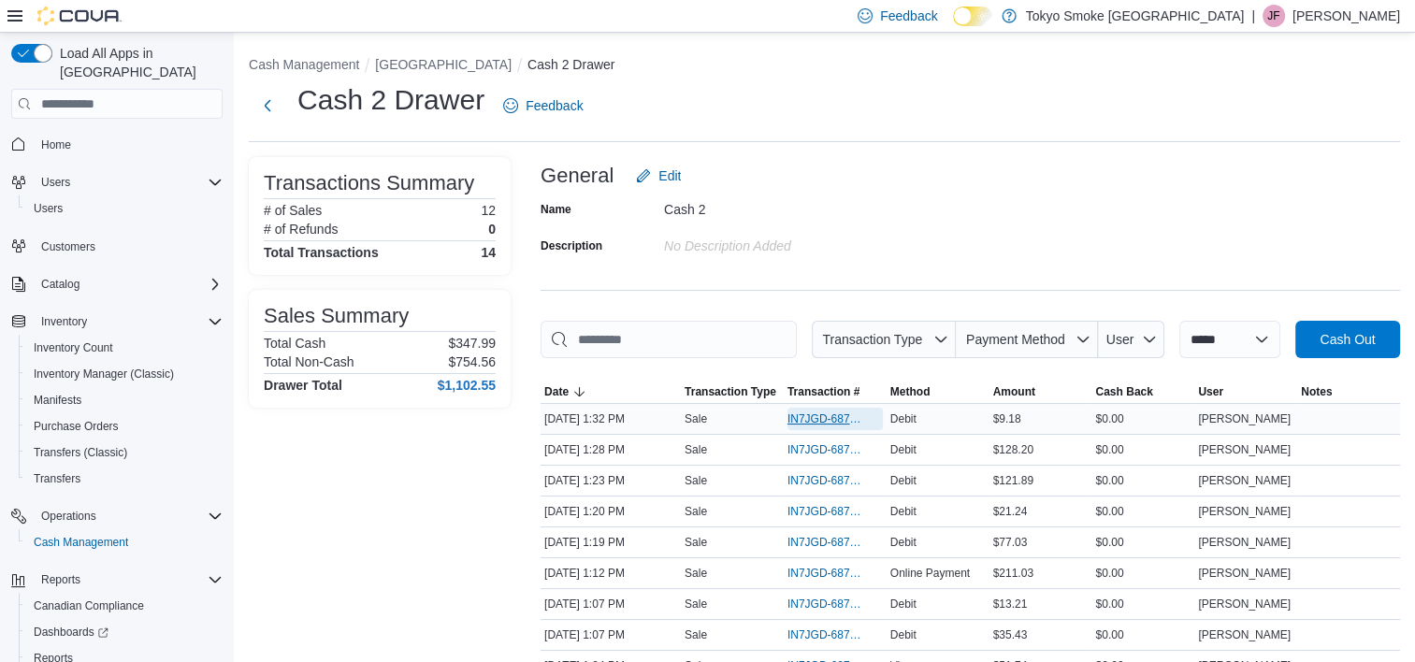
click at [830, 417] on span "IN7JGD-6876859" at bounding box center [825, 418] width 77 height 15
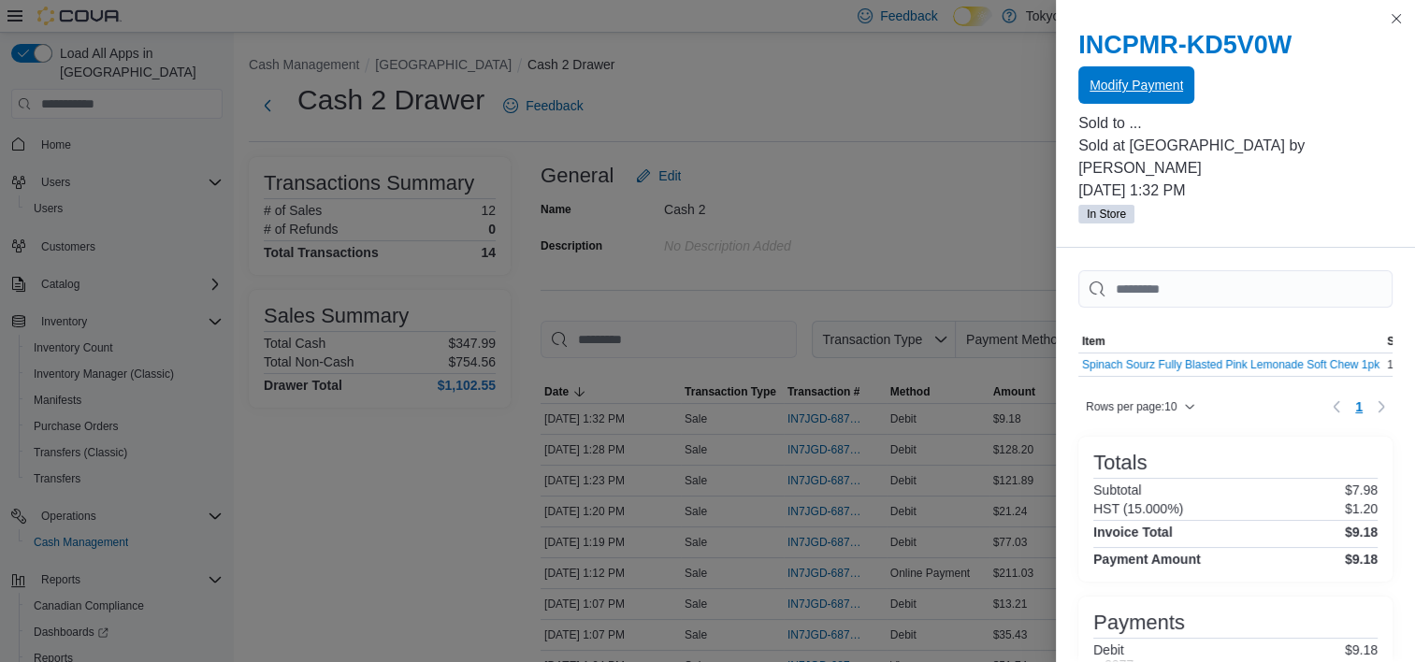
click at [1171, 86] on span "Modify Payment" at bounding box center [1135, 85] width 93 height 19
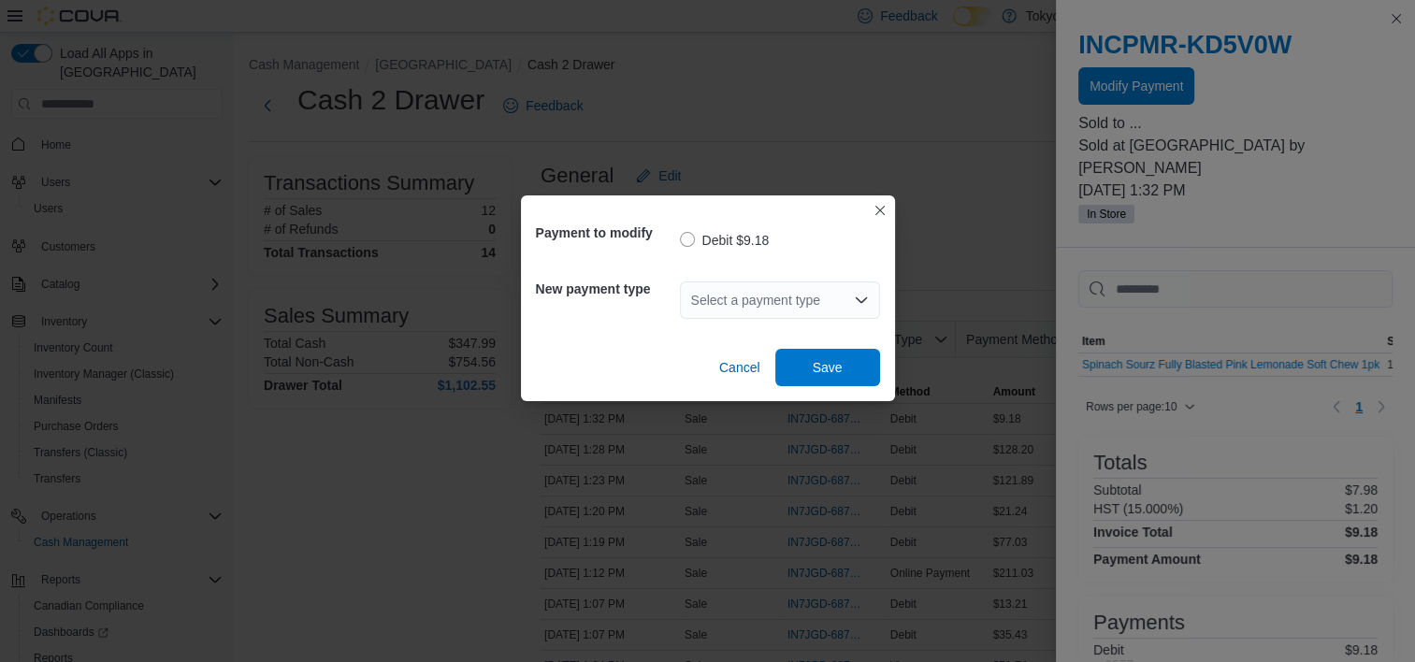
click at [848, 301] on div "Select a payment type" at bounding box center [780, 299] width 200 height 37
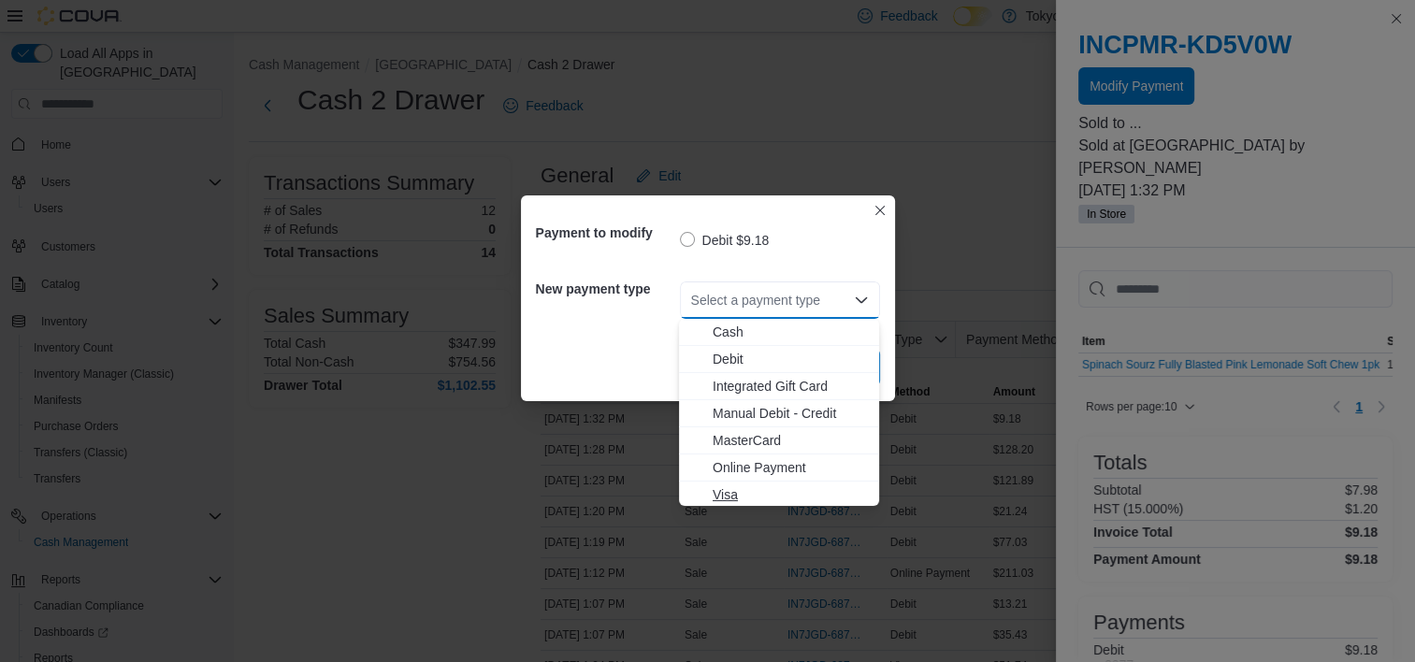
click at [735, 496] on span "Visa" at bounding box center [789, 494] width 155 height 19
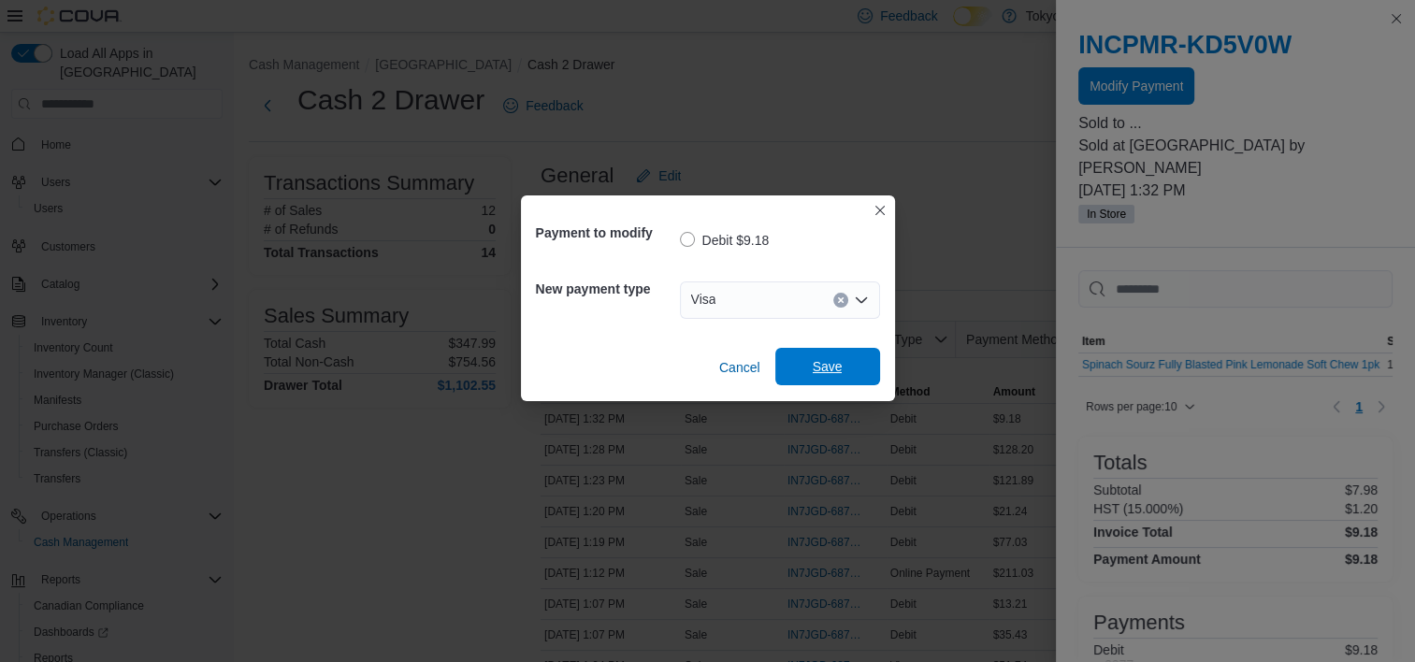
click at [834, 362] on span "Save" at bounding box center [828, 366] width 30 height 19
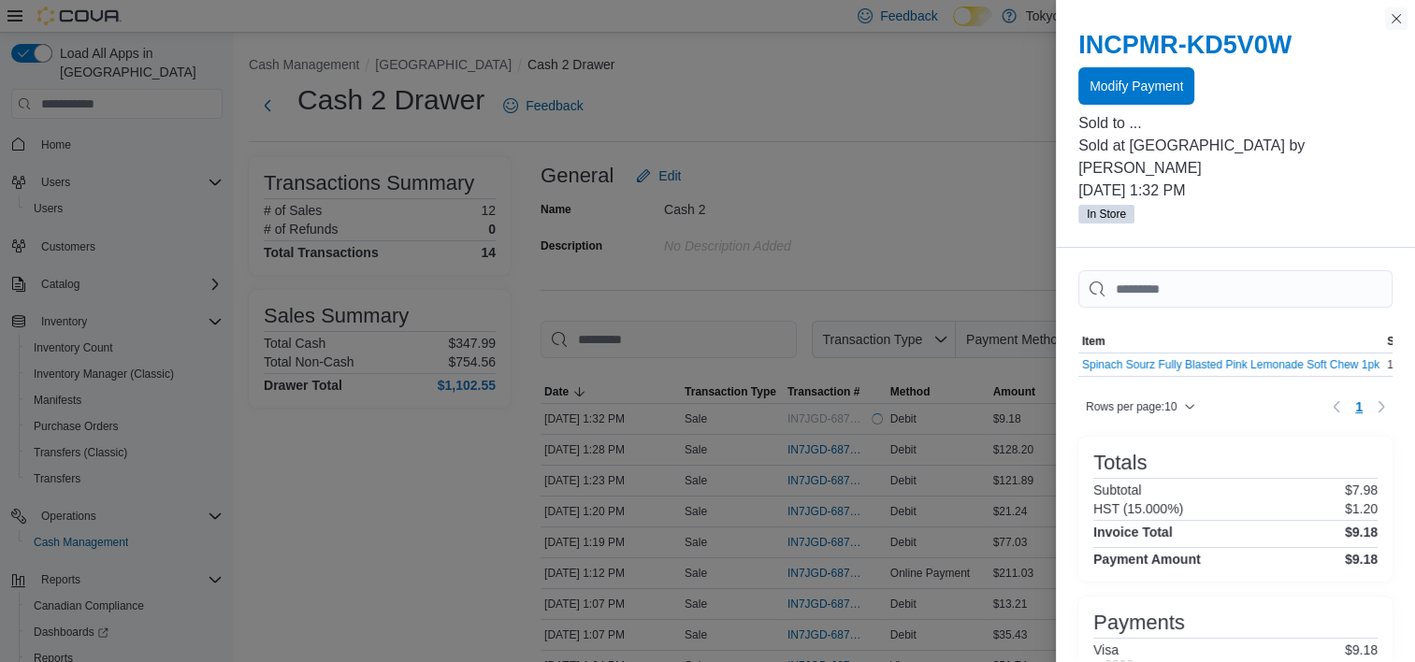
drag, startPoint x: 1394, startPoint y: 15, endPoint x: 1374, endPoint y: 29, distance: 24.1
click at [1395, 15] on button "Close this dialog" at bounding box center [1396, 18] width 22 height 22
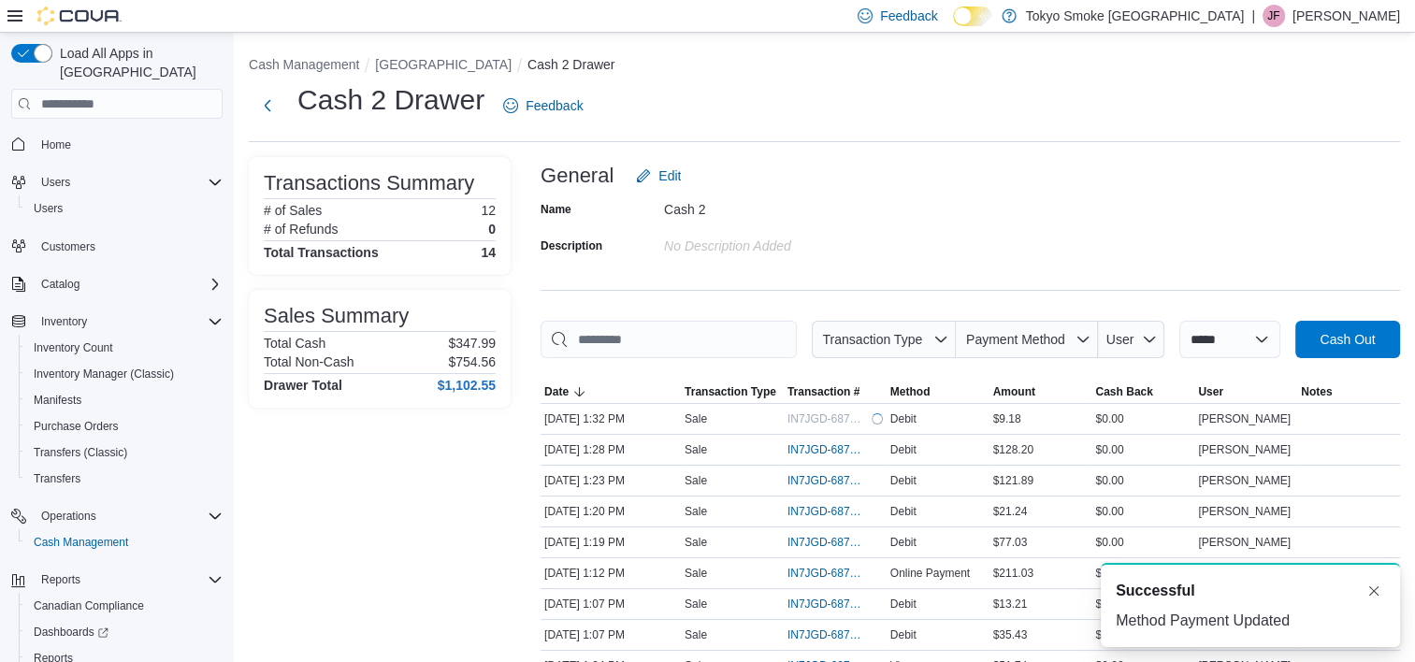
click at [1058, 187] on div "General Edit" at bounding box center [969, 175] width 859 height 37
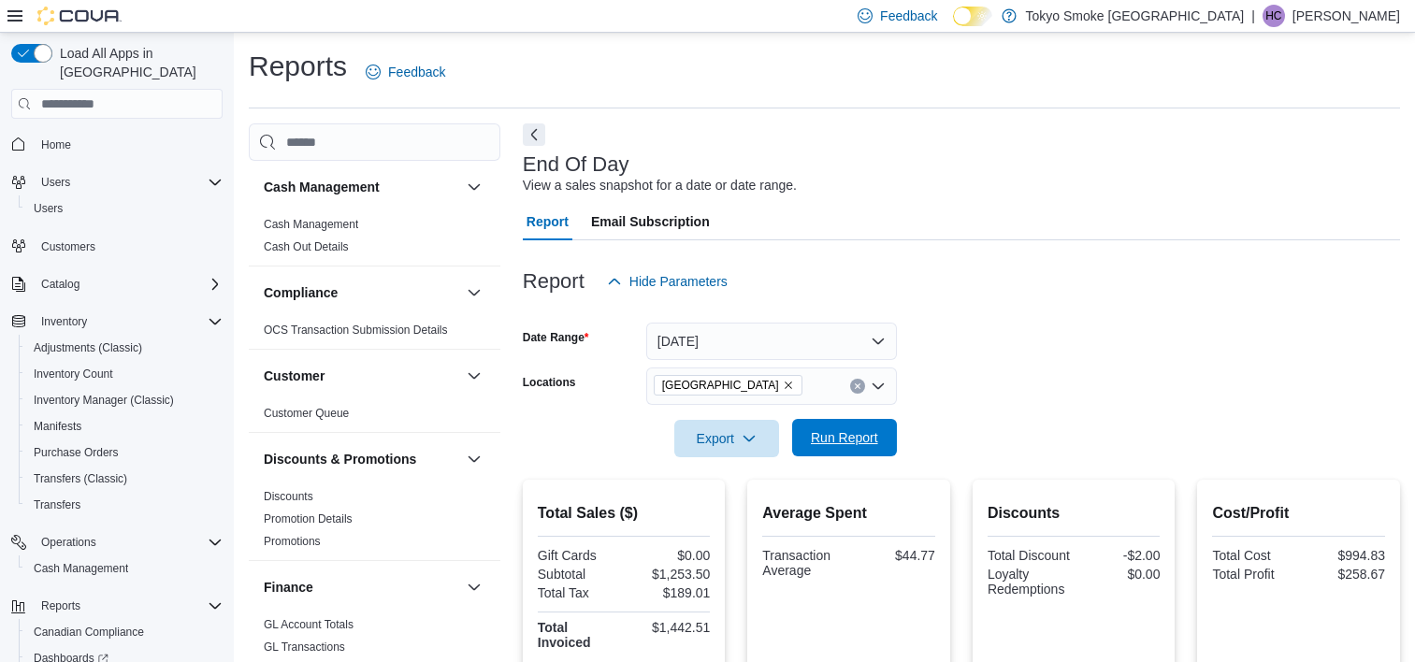
scroll to position [1, 0]
click at [833, 456] on div at bounding box center [961, 467] width 877 height 22
click at [848, 424] on span "Run Report" at bounding box center [844, 436] width 82 height 37
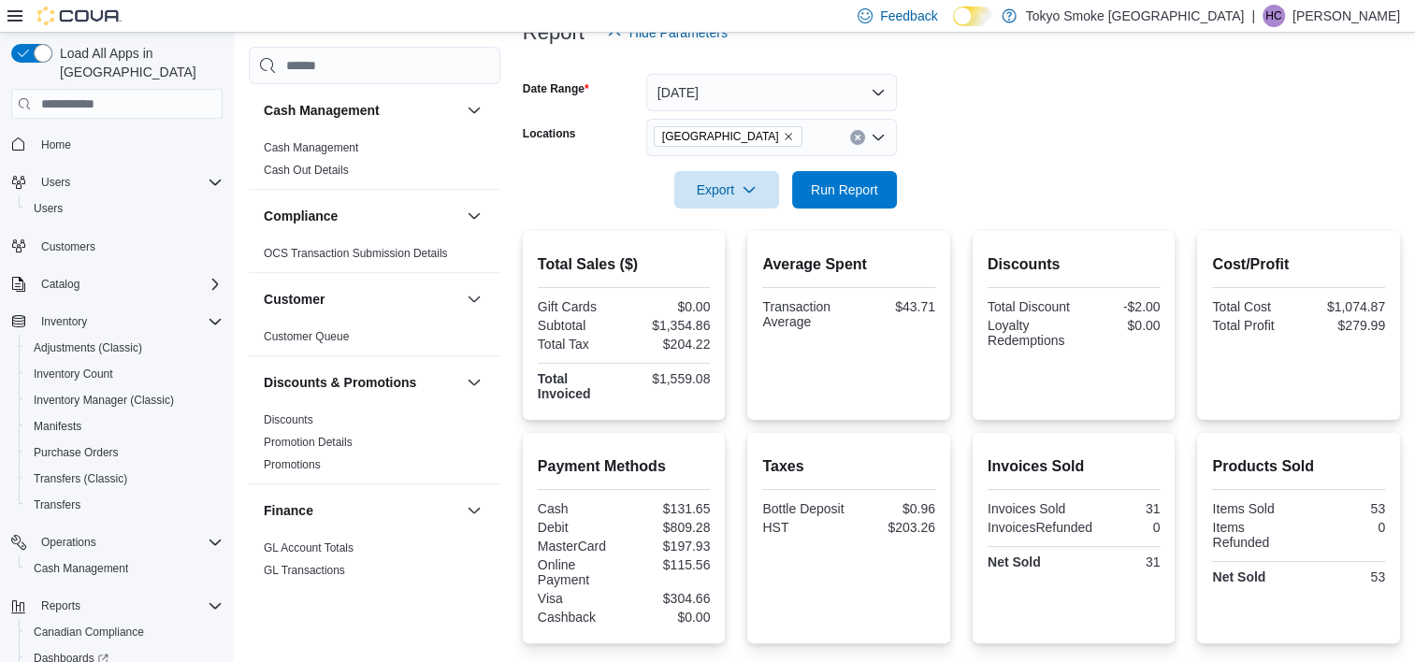
scroll to position [0, 0]
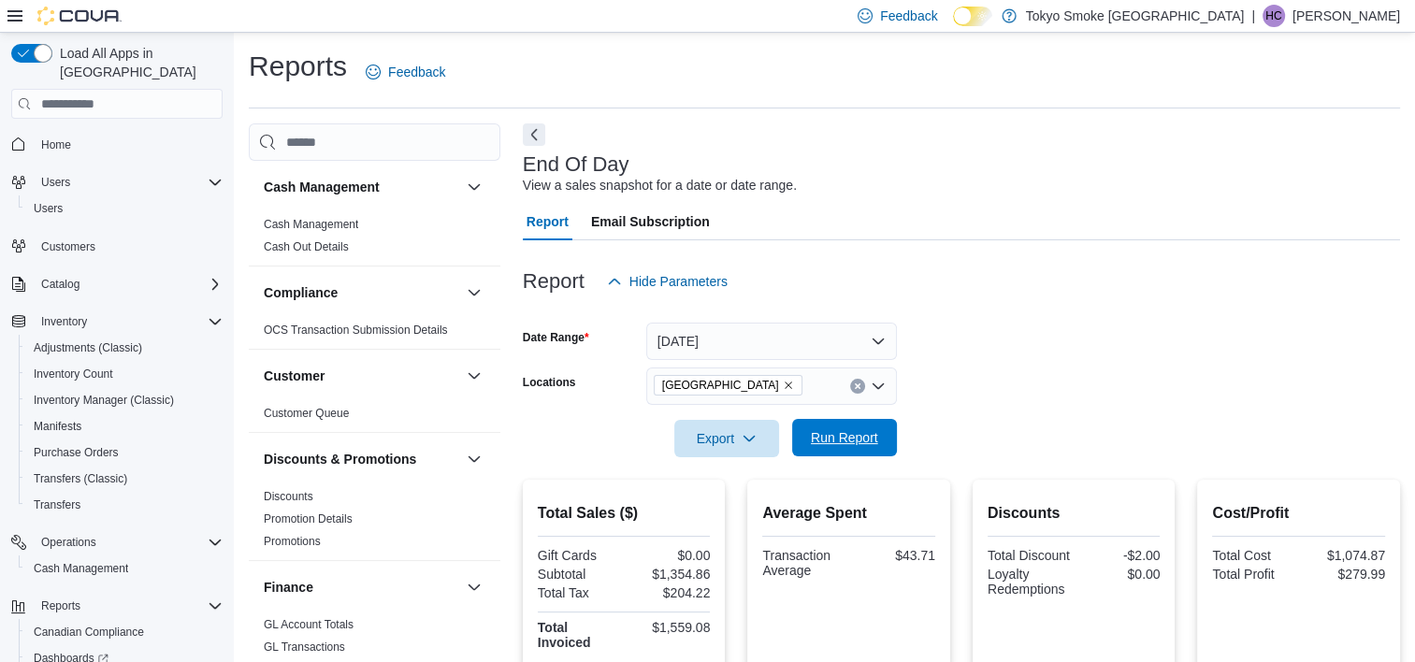
click at [847, 441] on span "Run Report" at bounding box center [844, 437] width 67 height 19
